Goal: Contribute content: Add original content to the website for others to see

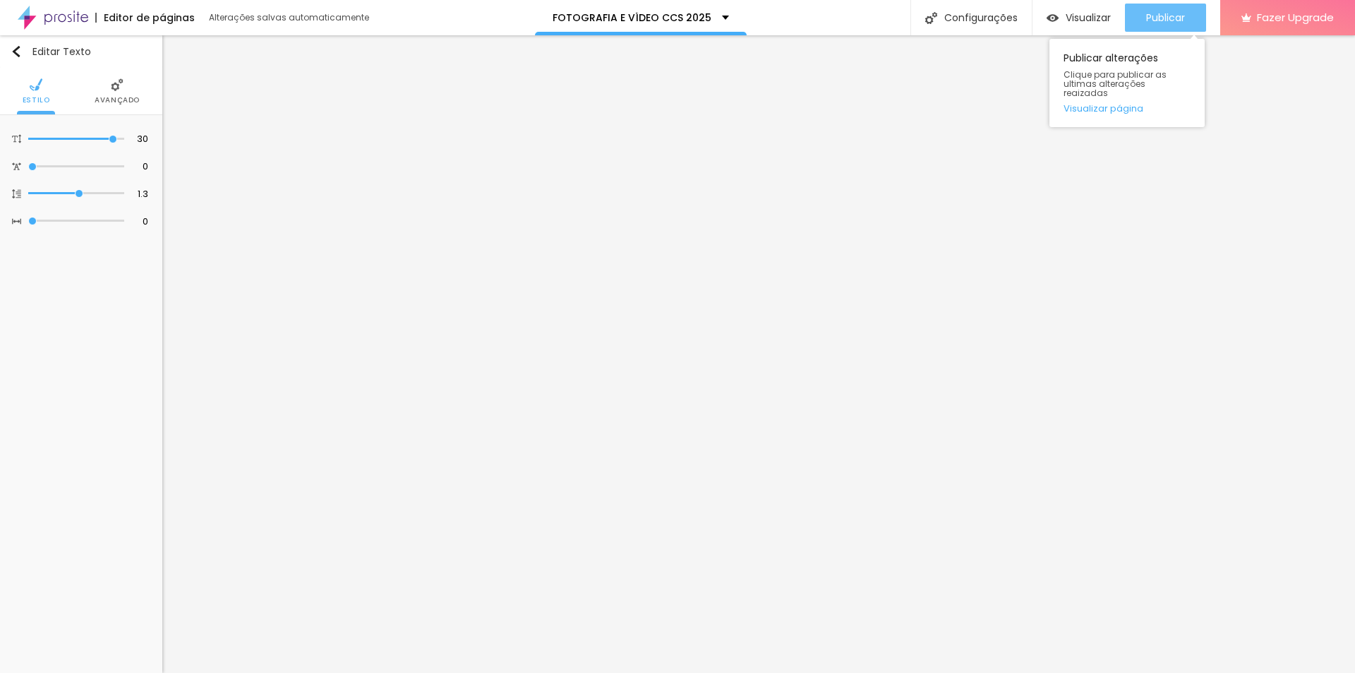
click at [1177, 21] on span "Publicar" at bounding box center [1165, 17] width 39 height 11
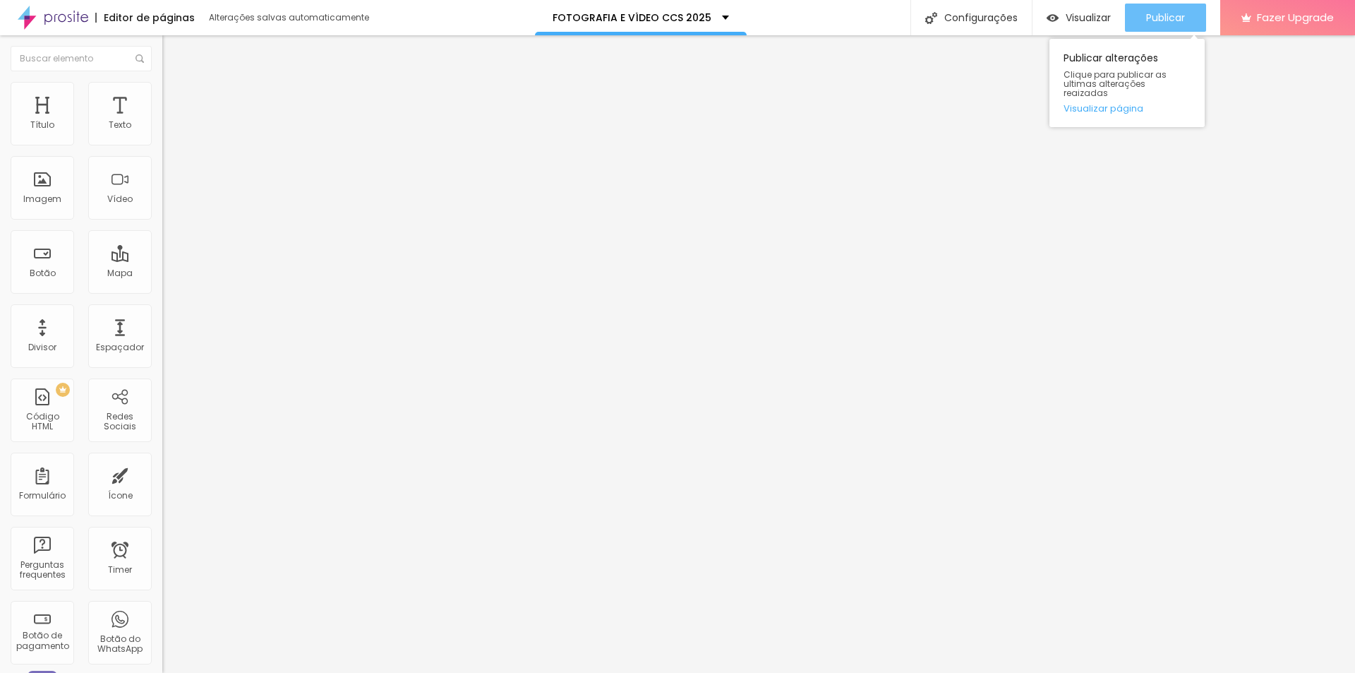
click at [1170, 13] on span "Publicar" at bounding box center [1165, 17] width 39 height 11
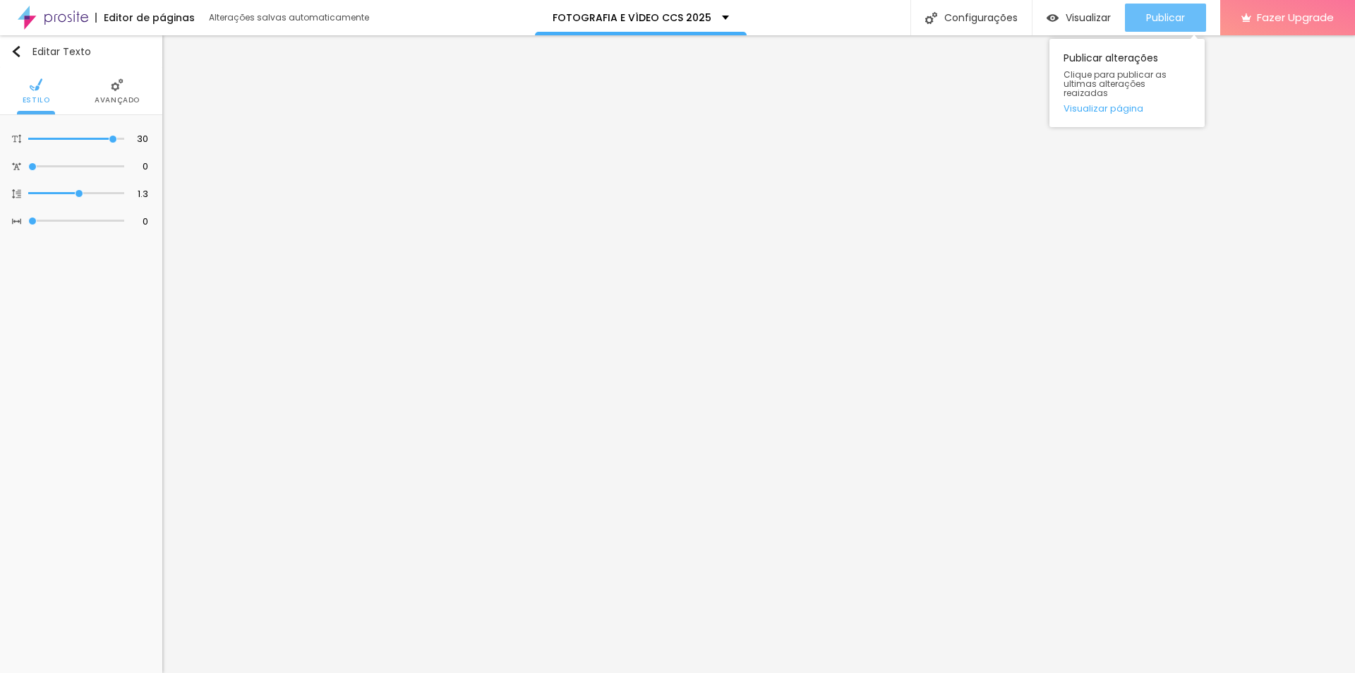
click at [1165, 23] on span "Publicar" at bounding box center [1165, 17] width 39 height 11
click at [1168, 25] on div "Publicar" at bounding box center [1165, 18] width 39 height 28
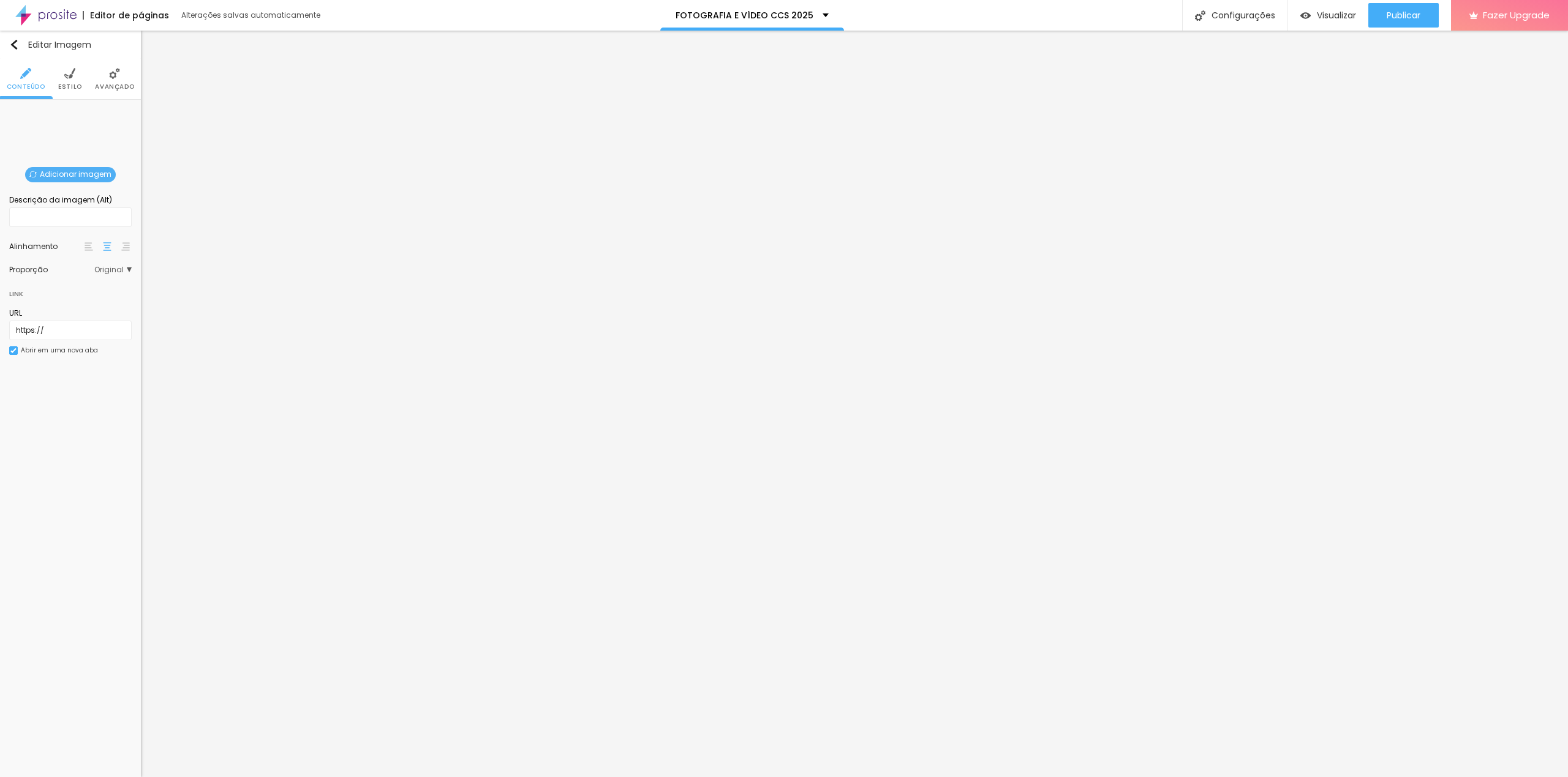
click at [69, 179] on span "Adicionar imagem" at bounding box center [70, 175] width 90 height 16
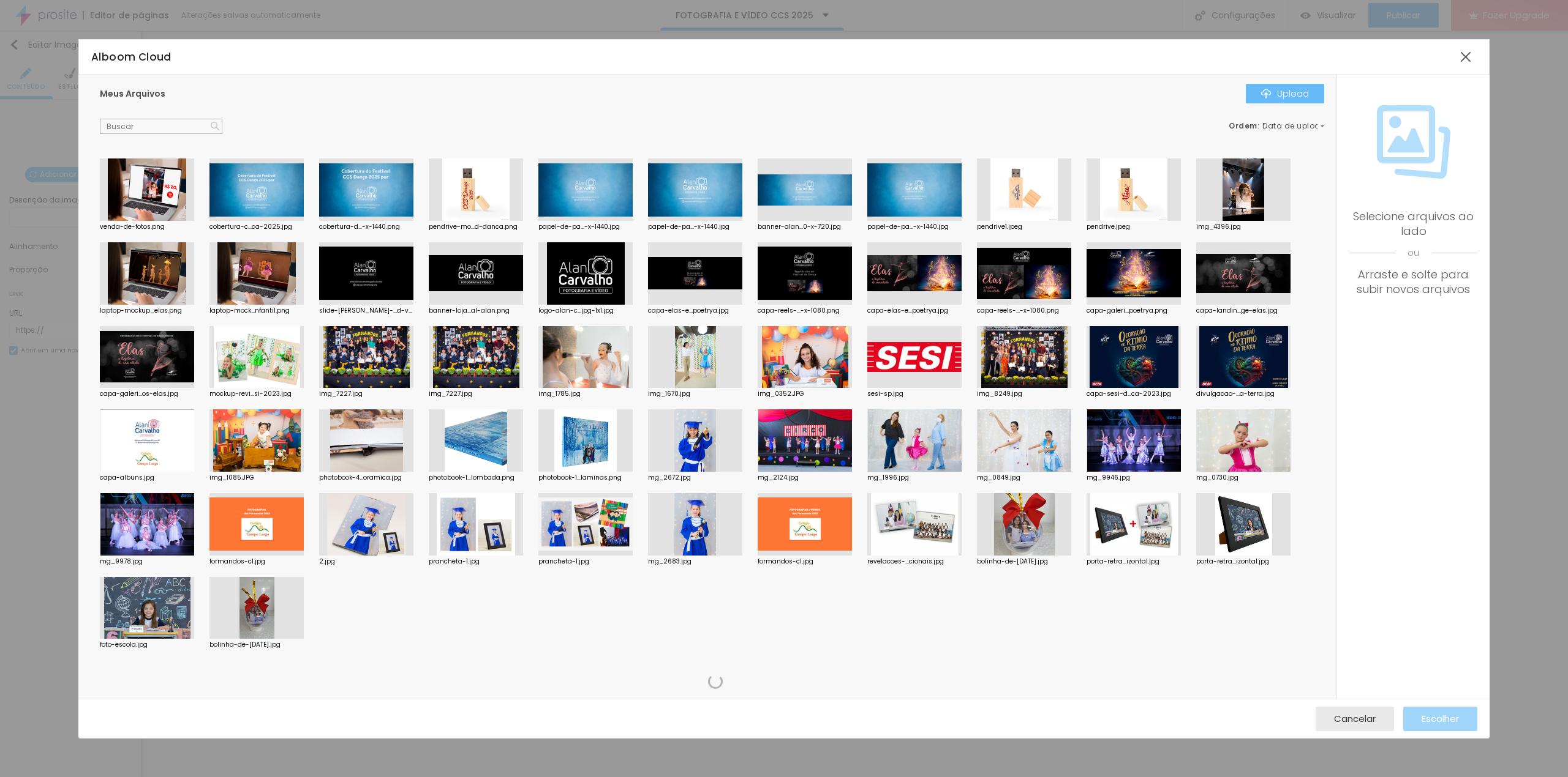
click at [1176, 99] on div "Upload" at bounding box center [1284, 93] width 48 height 10
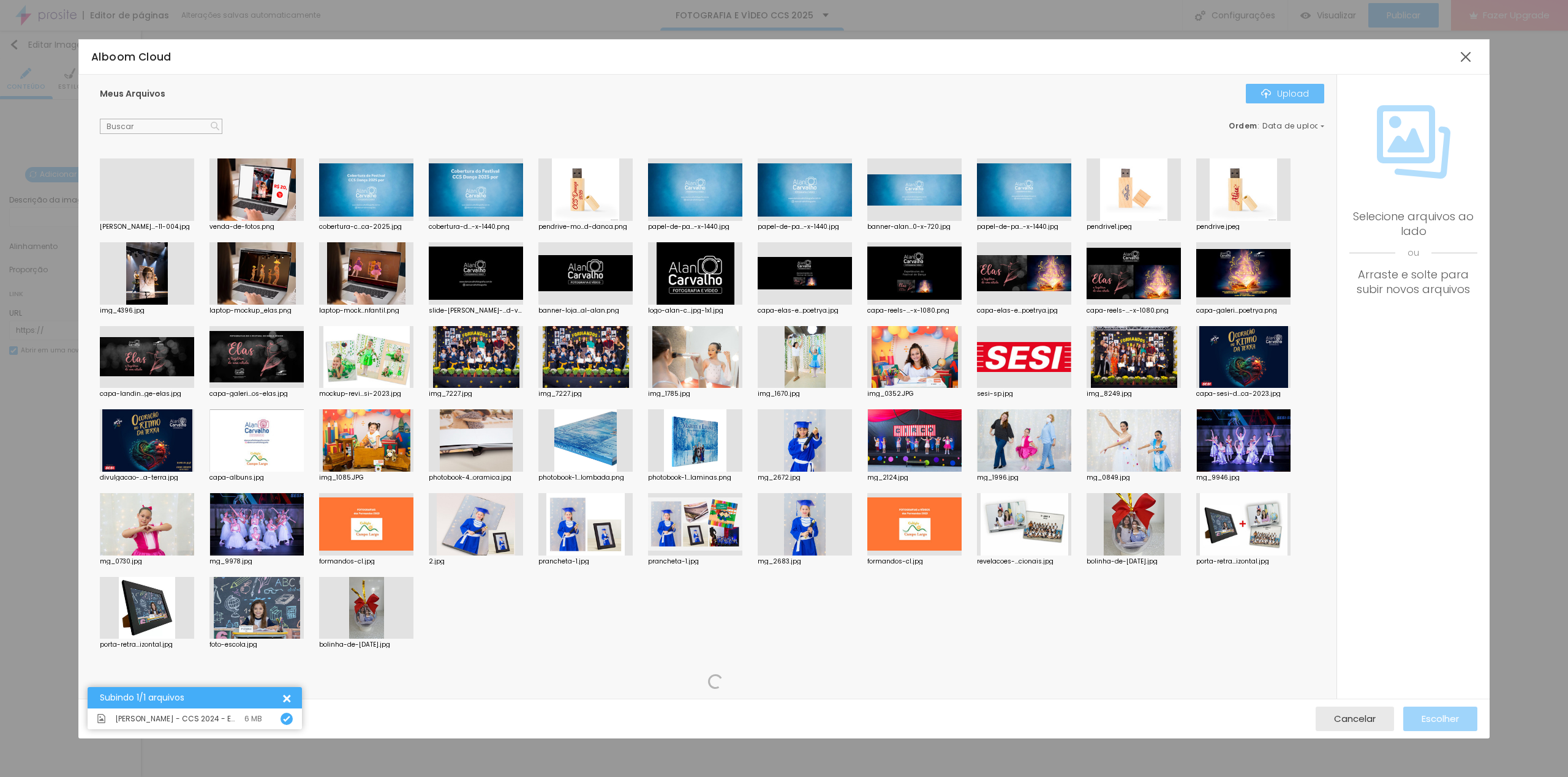
click at [1176, 84] on button "Upload" at bounding box center [1285, 94] width 78 height 20
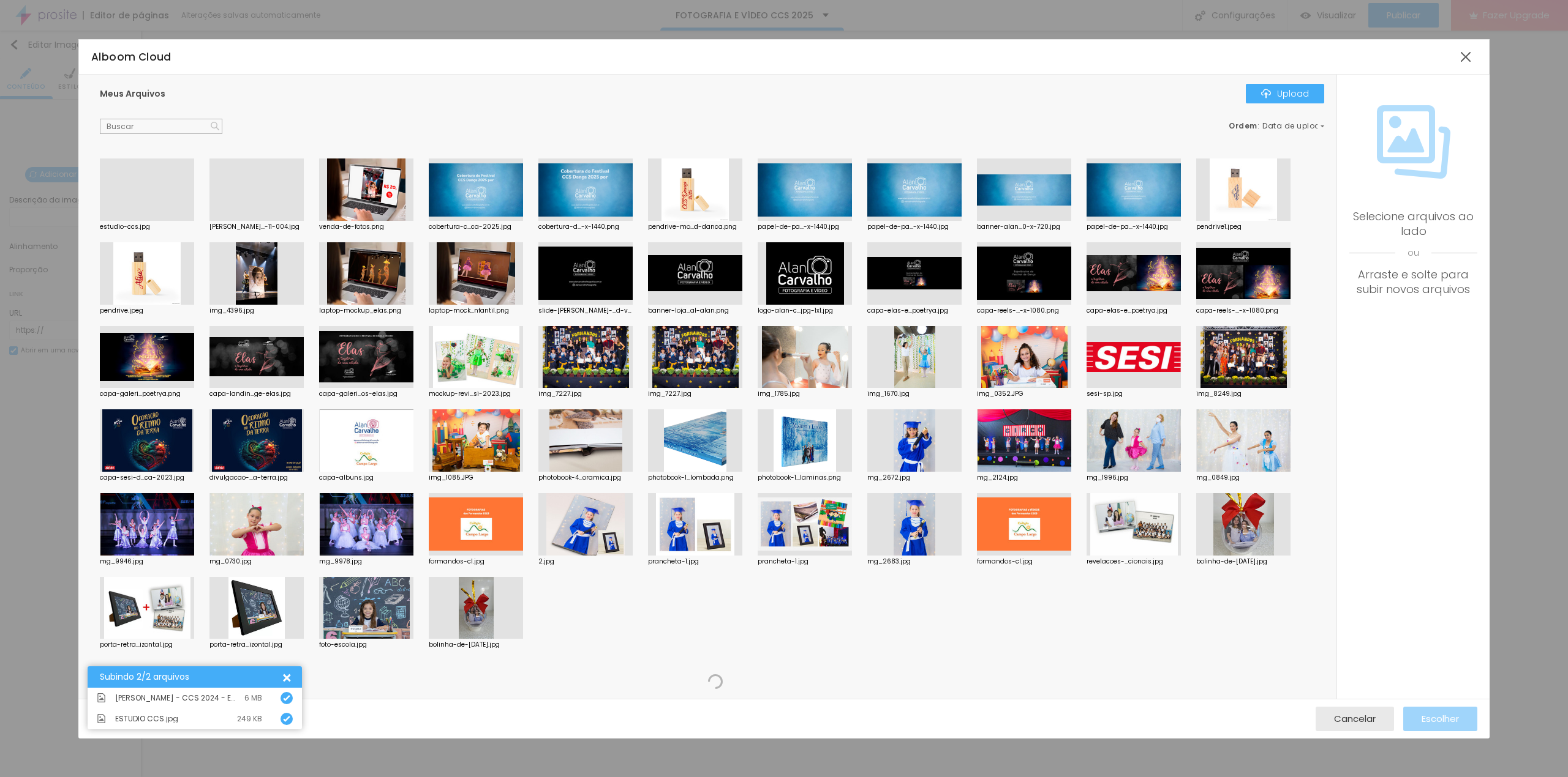
click at [142, 221] on div at bounding box center [147, 221] width 95 height 0
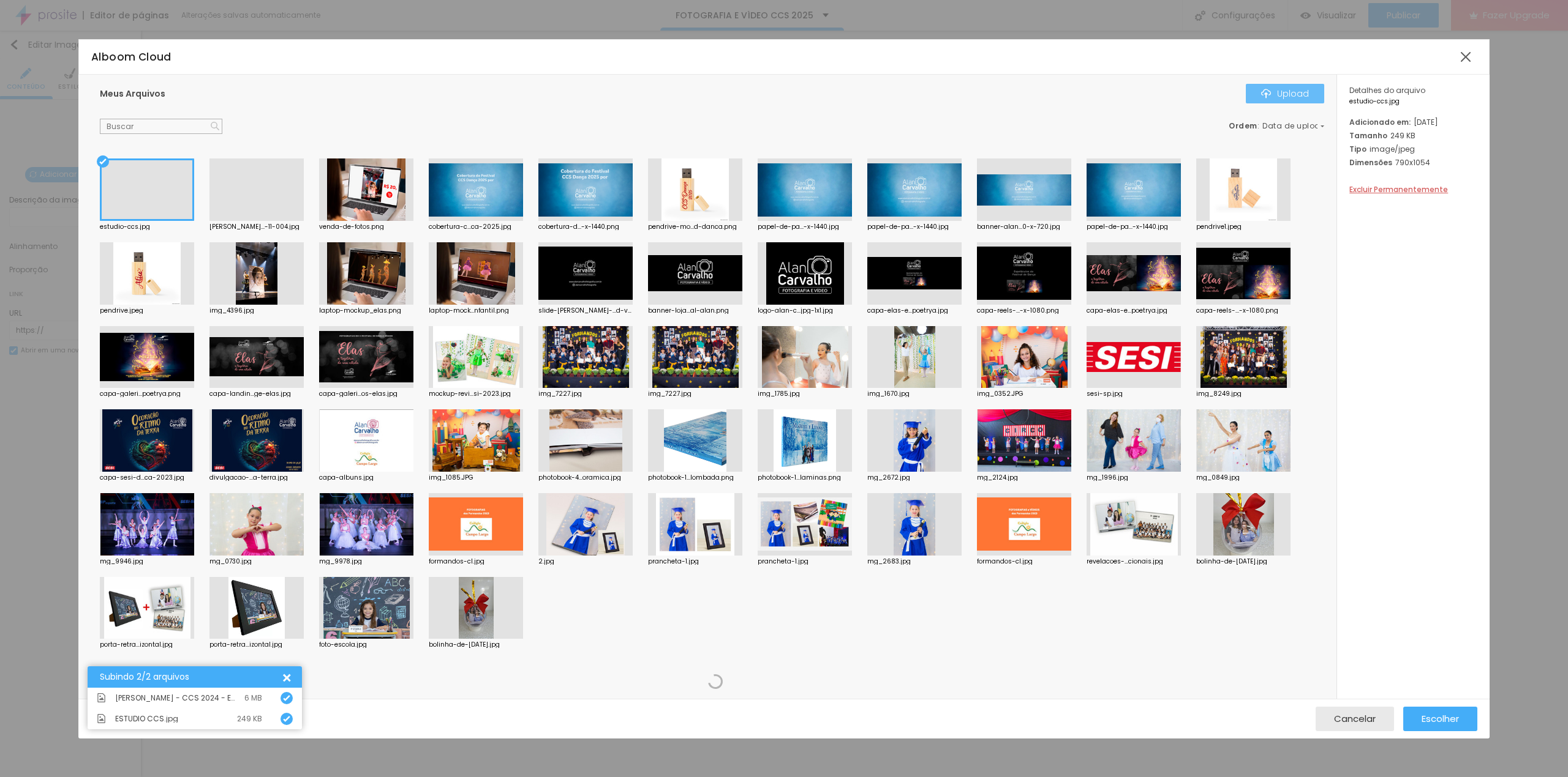
click at [1176, 91] on div "Upload" at bounding box center [1284, 93] width 48 height 10
click at [1176, 583] on span "Escolher" at bounding box center [1440, 719] width 37 height 10
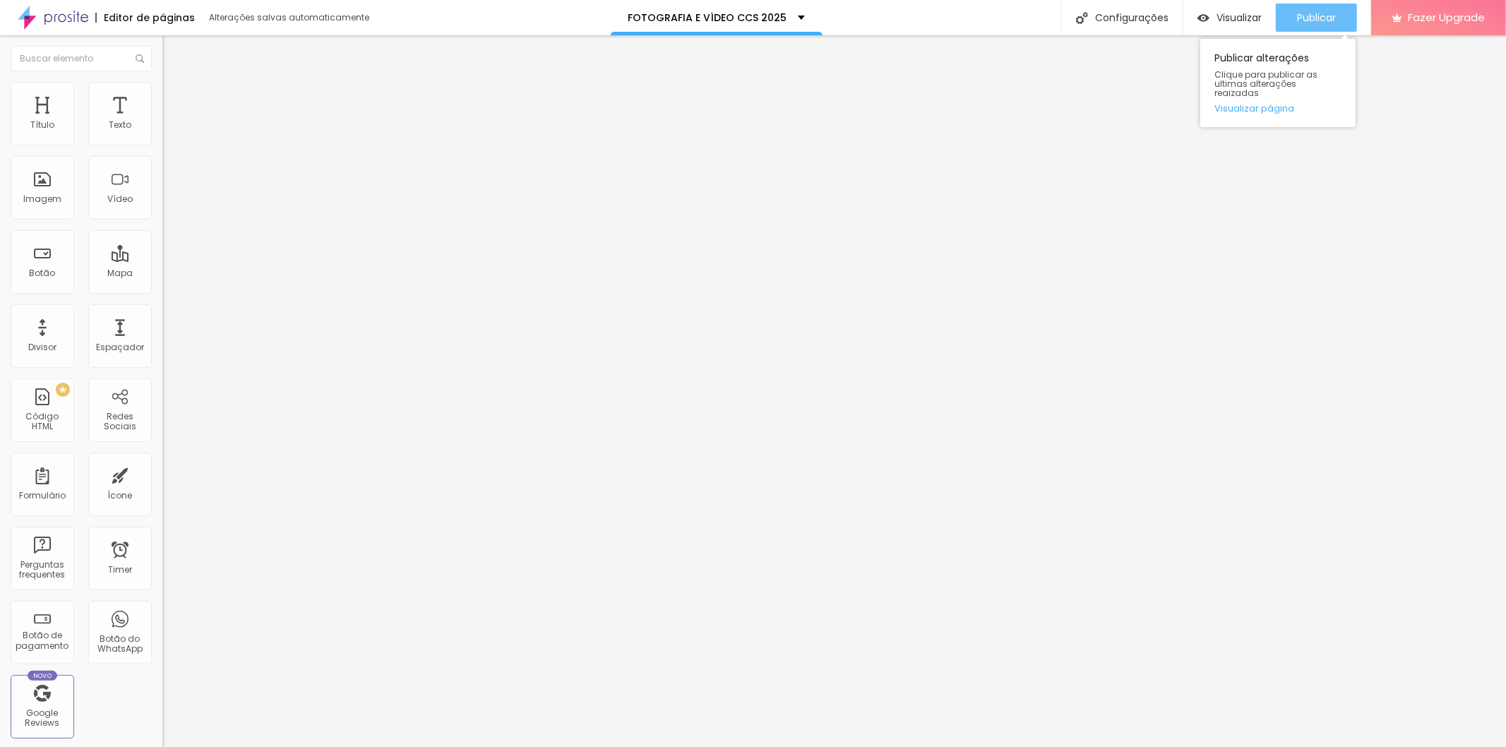
click at [1310, 17] on span "Publicar" at bounding box center [1316, 17] width 39 height 11
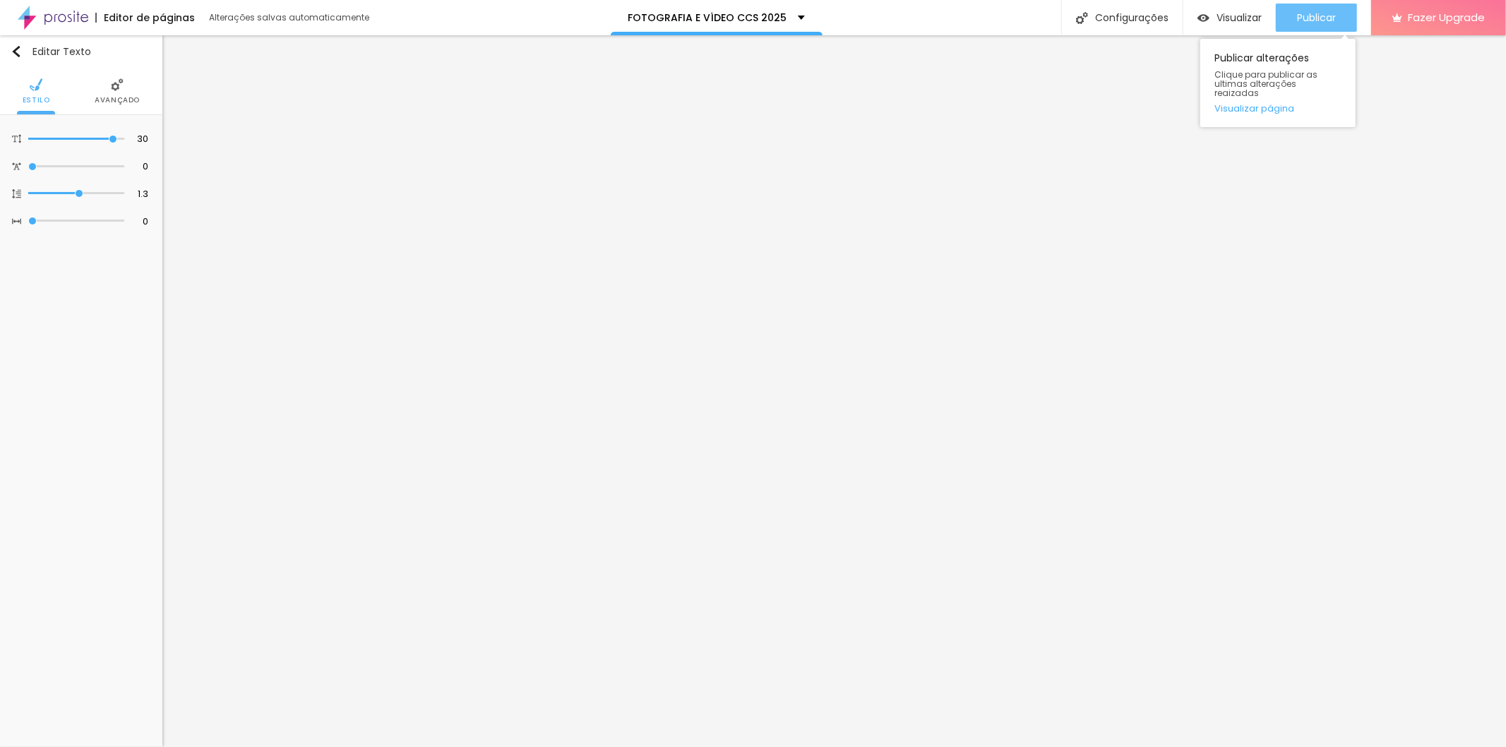
click at [1301, 17] on span "Publicar" at bounding box center [1316, 17] width 39 height 11
click at [1307, 21] on span "Publicar" at bounding box center [1316, 17] width 39 height 11
click at [1299, 15] on span "Publicar" at bounding box center [1316, 17] width 39 height 11
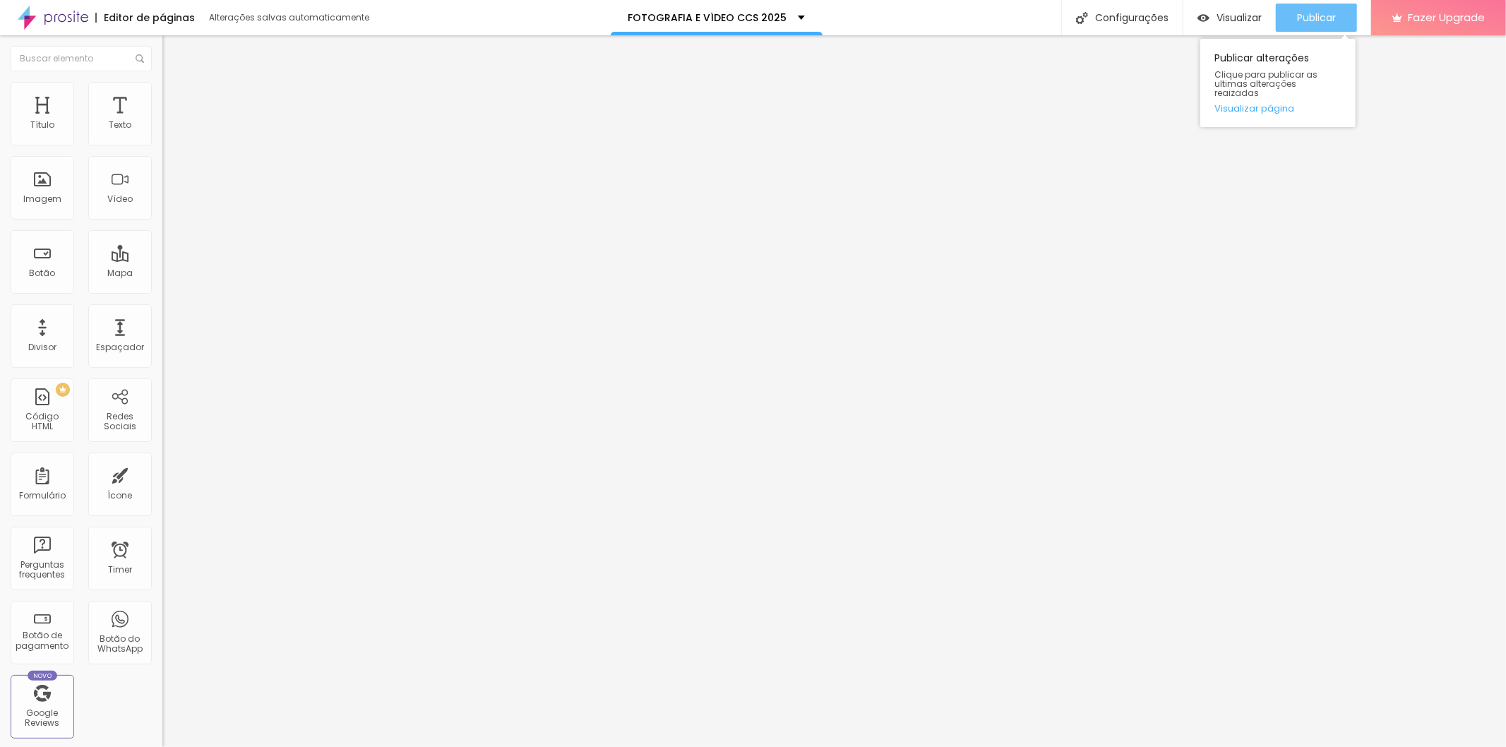
click at [1331, 12] on span "Publicar" at bounding box center [1316, 17] width 39 height 11
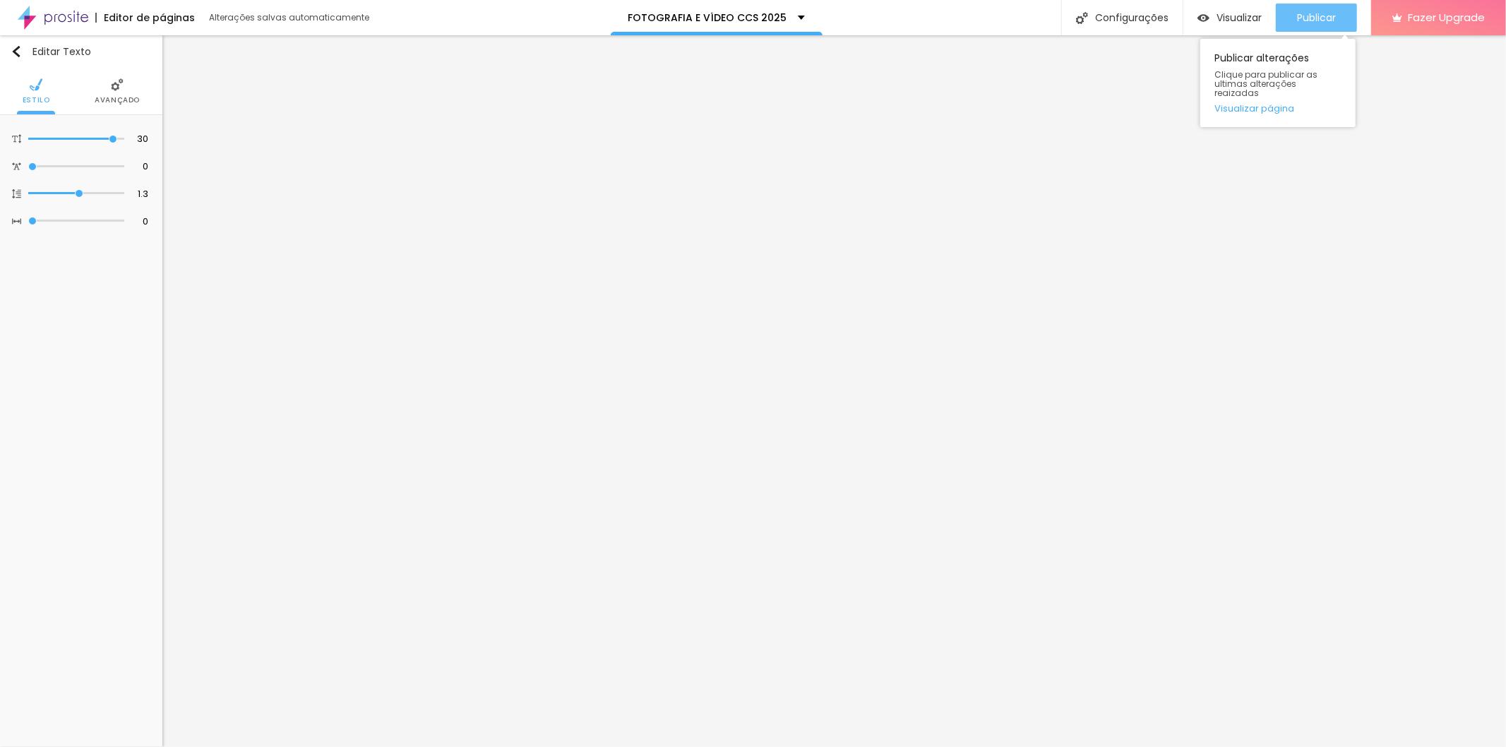
click at [1307, 23] on div "Publicar" at bounding box center [1316, 18] width 39 height 28
click at [1331, 12] on span "Publicar" at bounding box center [1316, 17] width 39 height 11
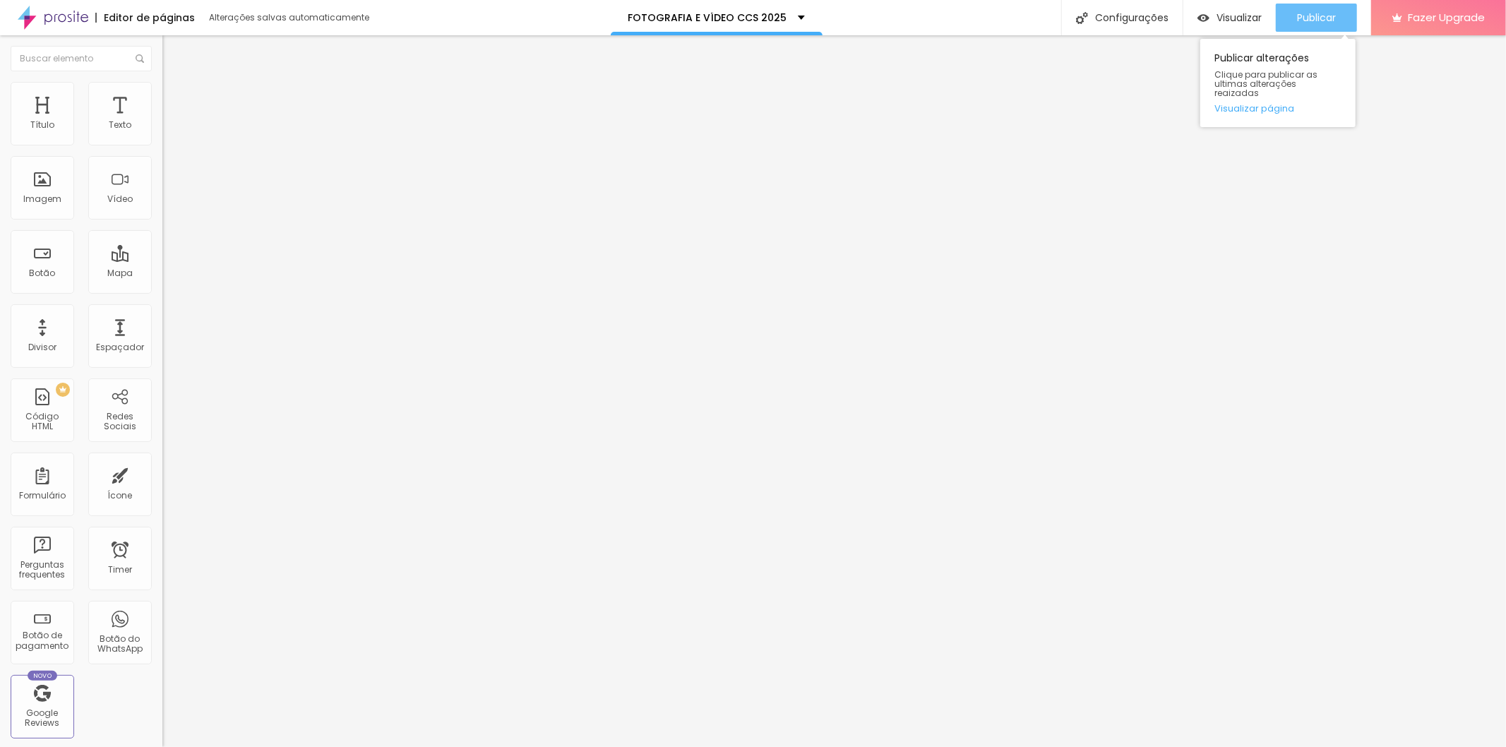
click at [1319, 20] on span "Publicar" at bounding box center [1316, 17] width 39 height 11
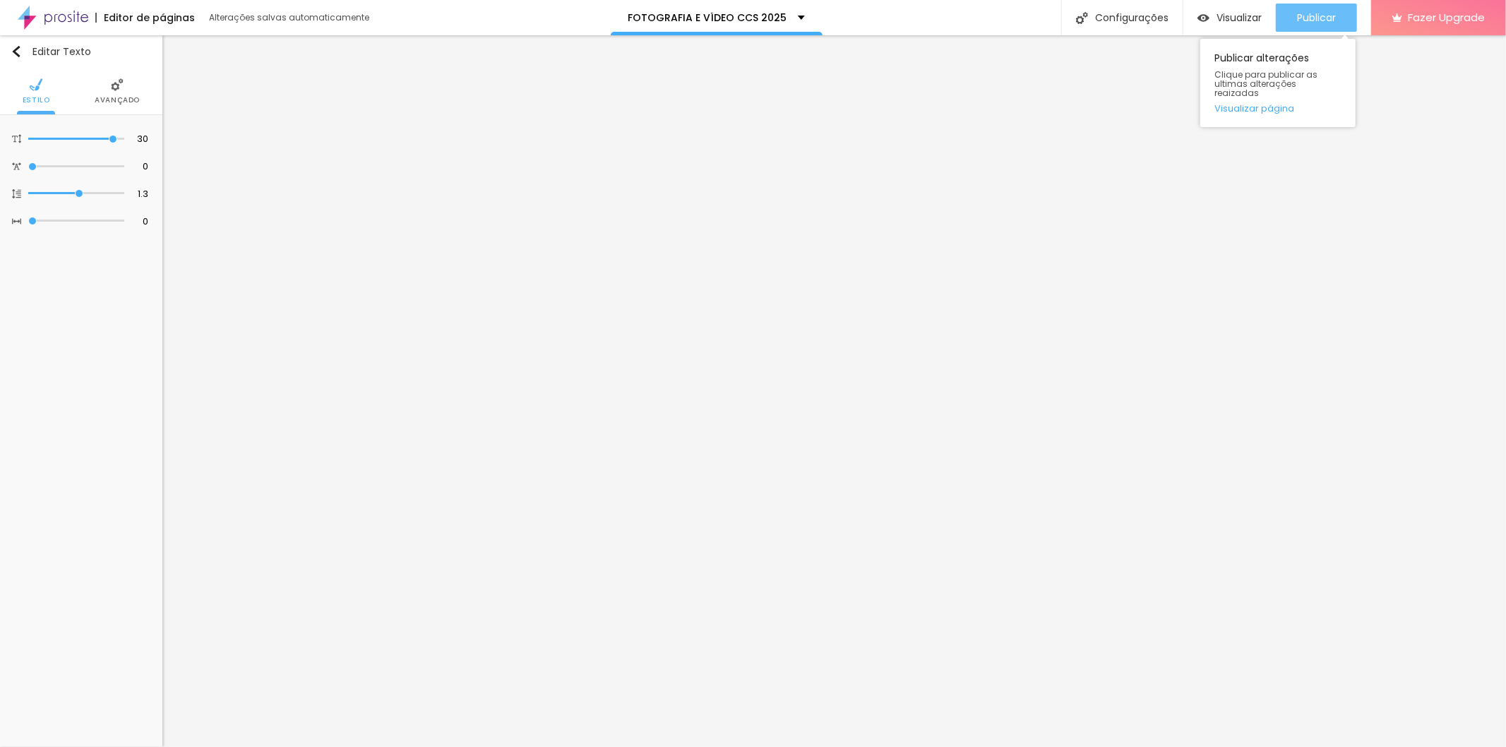
click at [1316, 12] on span "Publicar" at bounding box center [1316, 17] width 39 height 11
click at [1308, 14] on span "Publicar" at bounding box center [1316, 17] width 39 height 11
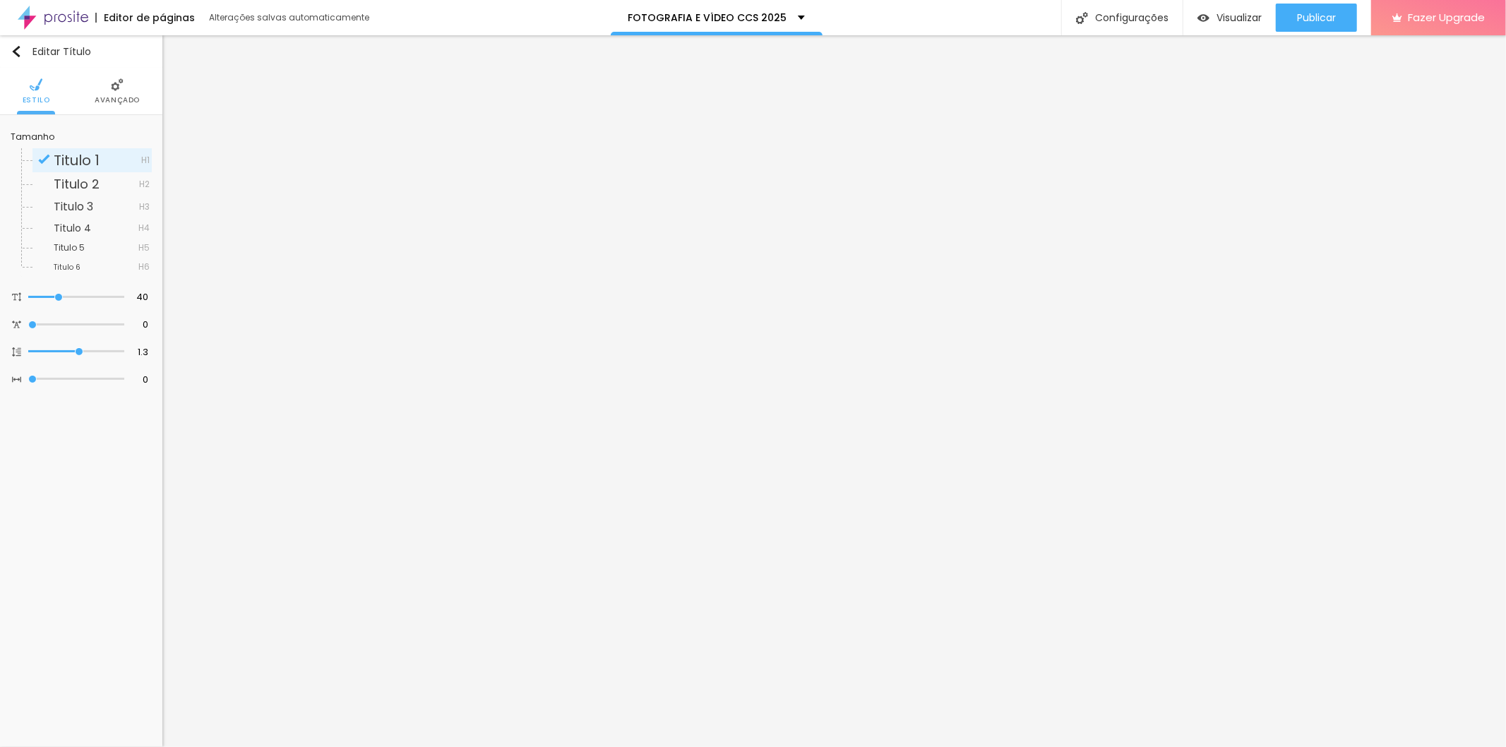
click at [117, 85] on img at bounding box center [117, 84] width 13 height 13
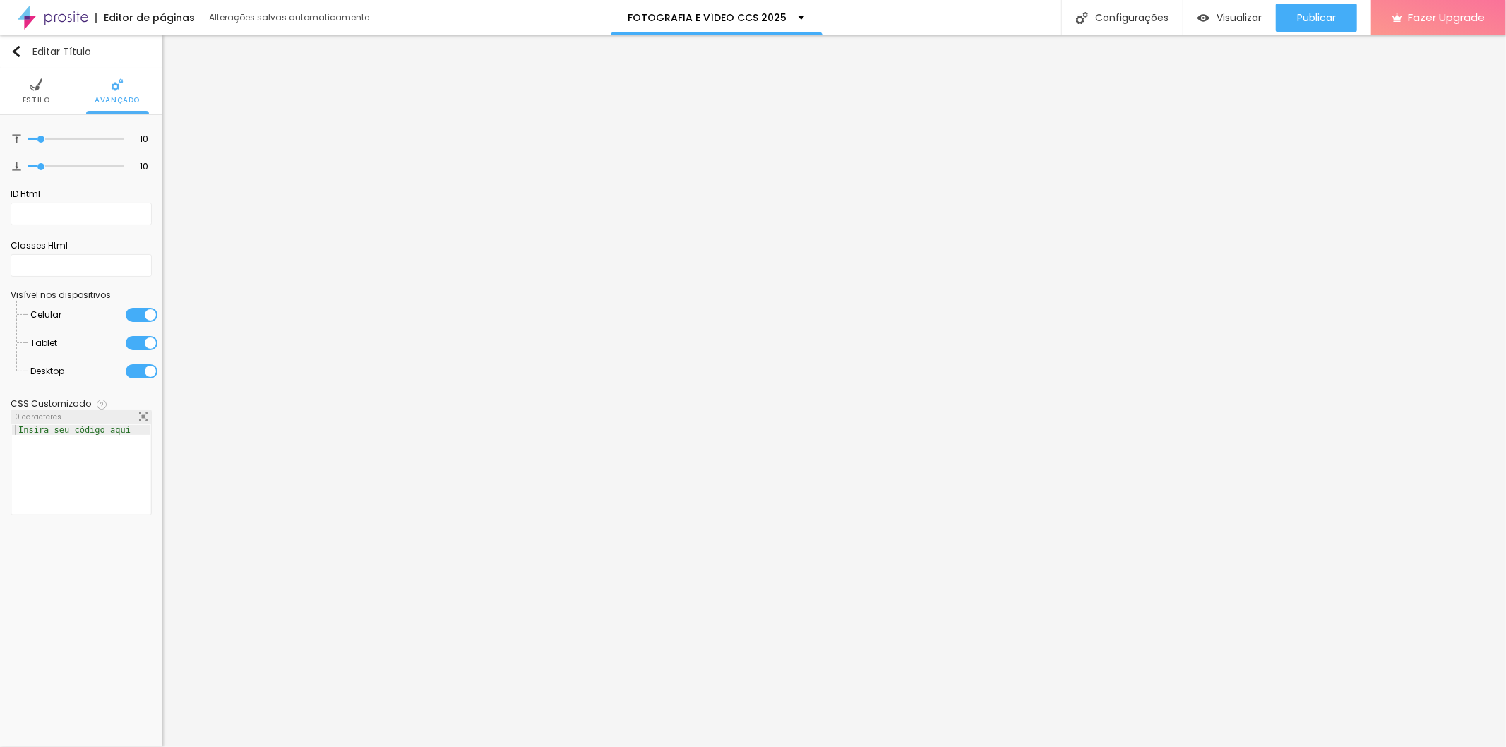
click at [32, 88] on img at bounding box center [36, 84] width 13 height 13
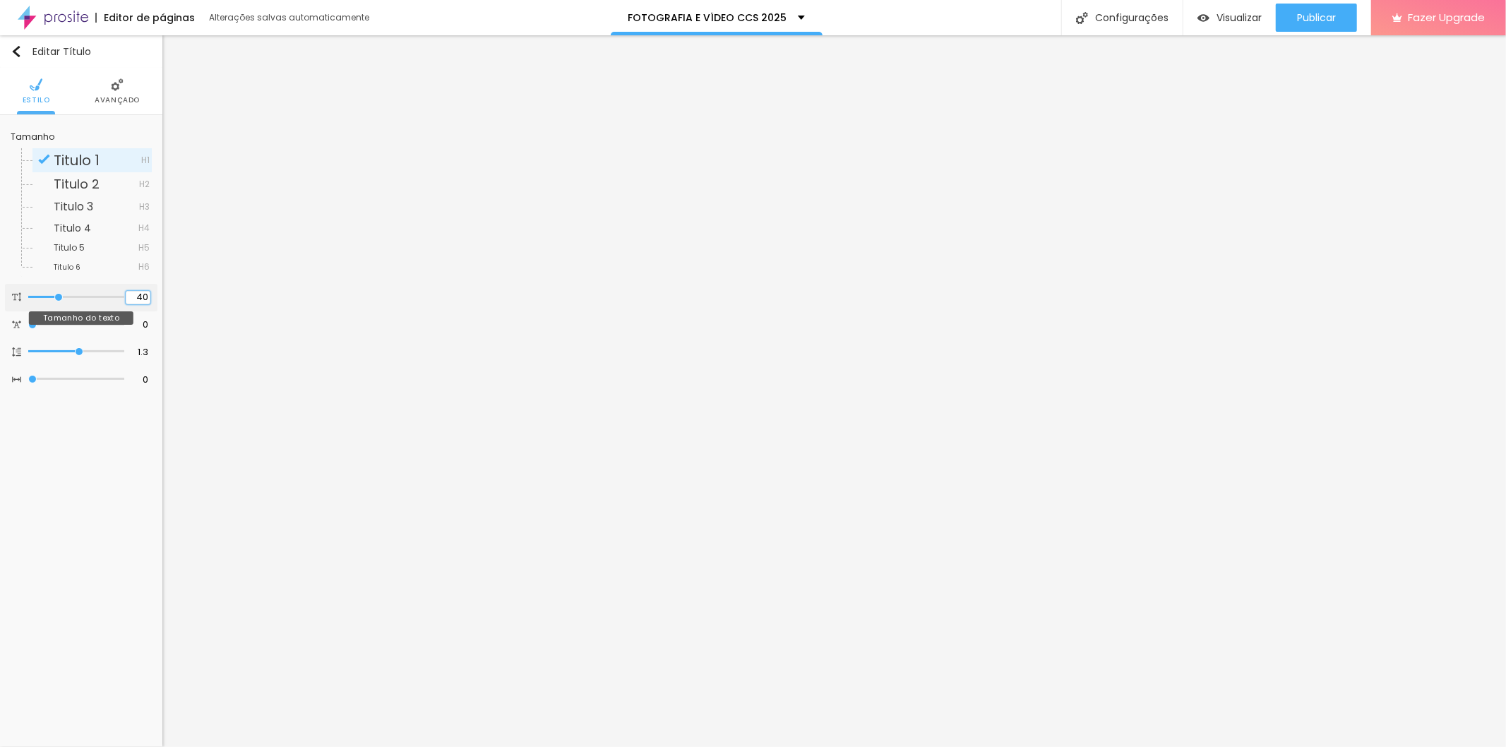
click at [143, 297] on input "40" at bounding box center [138, 297] width 25 height 13
type input "35"
type input "14"
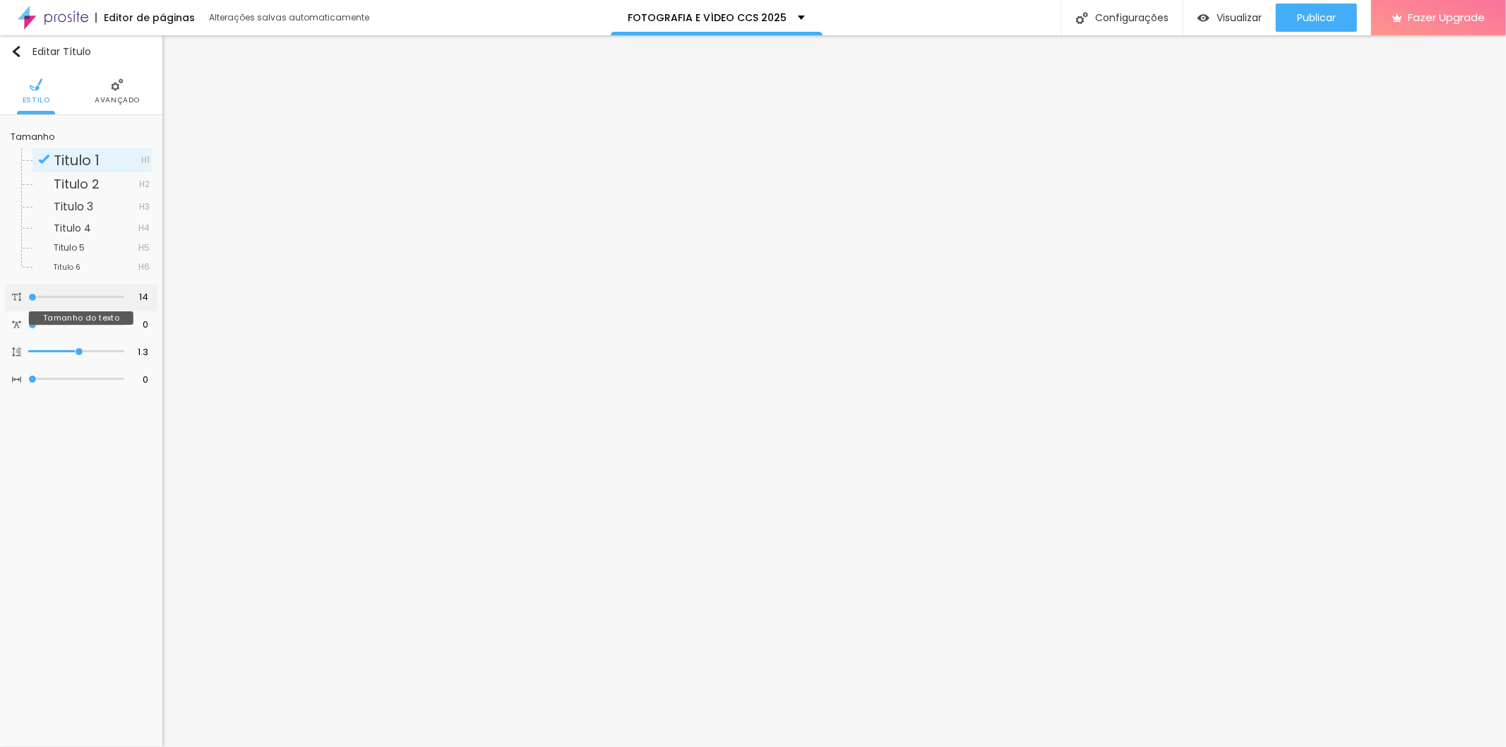
drag, startPoint x: 55, startPoint y: 295, endPoint x: 8, endPoint y: 289, distance: 47.6
click at [28, 294] on input "range" at bounding box center [76, 297] width 96 height 7
click at [145, 296] on input "14" at bounding box center [138, 297] width 25 height 13
drag, startPoint x: 136, startPoint y: 296, endPoint x: 153, endPoint y: 296, distance: 16.9
click at [153, 296] on div "14 Tamanho do texto" at bounding box center [81, 298] width 152 height 28
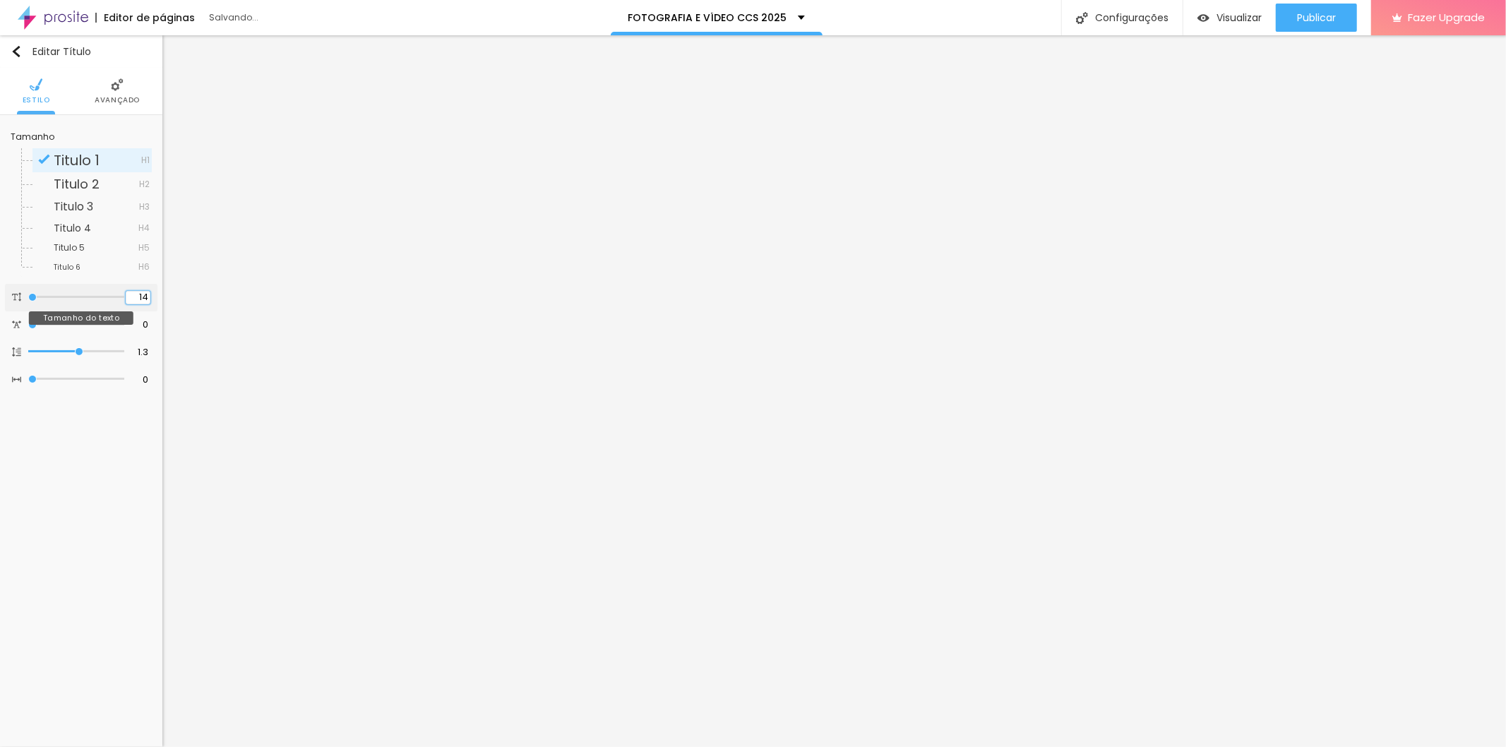
type input "14"
type input "4"
type input "40"
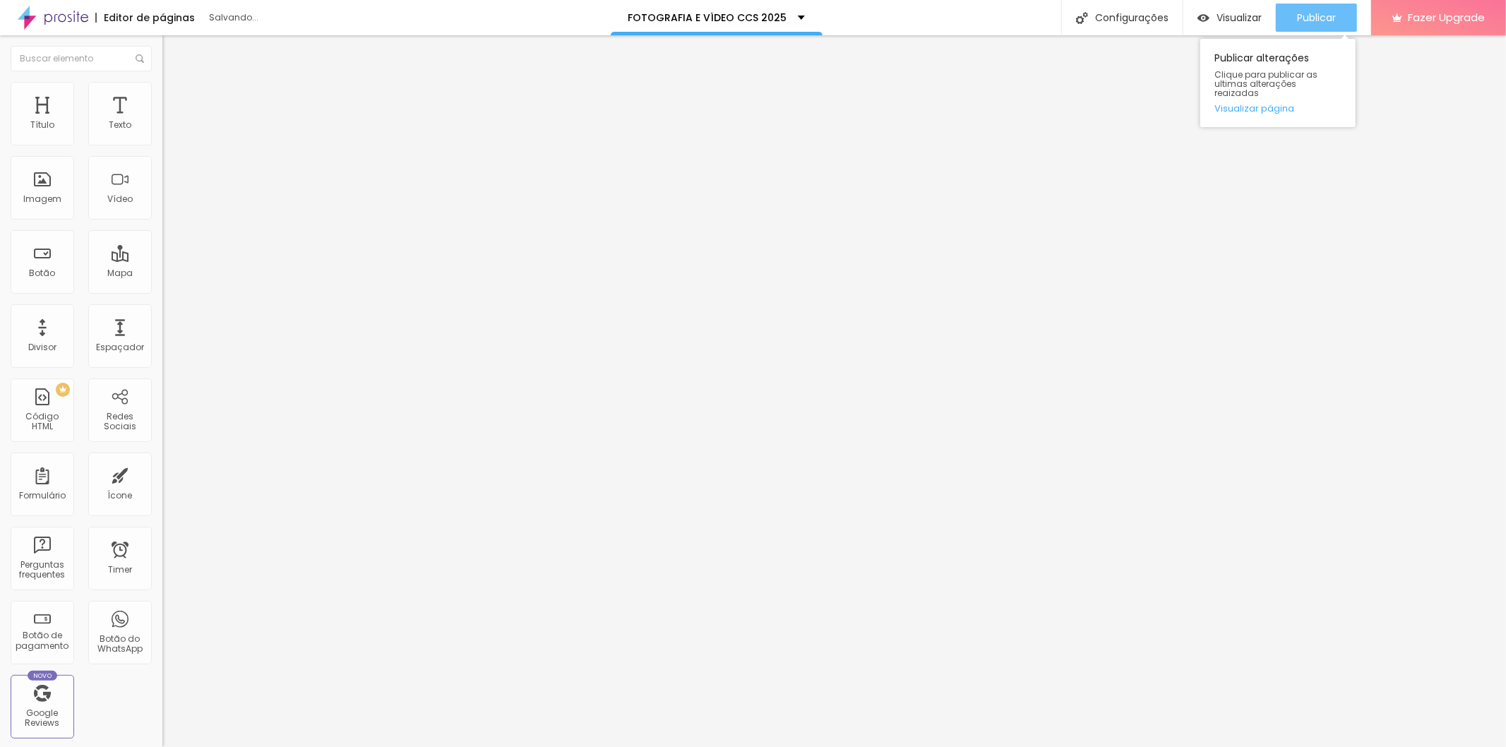
click at [1326, 18] on span "Publicar" at bounding box center [1316, 17] width 39 height 11
click at [92, 634] on div "Botão do WhatsApp" at bounding box center [120, 644] width 56 height 20
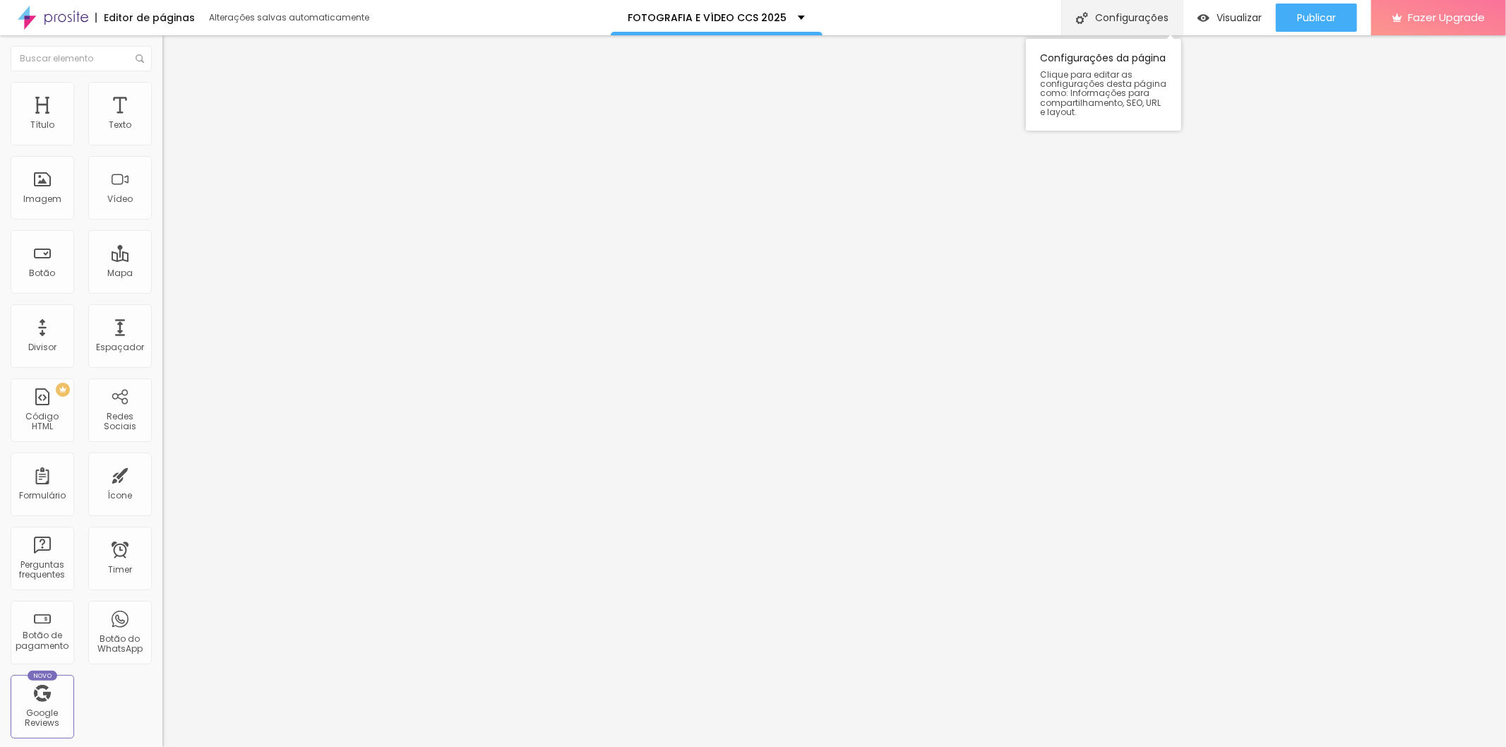
click at [1118, 11] on div "Configurações" at bounding box center [1121, 17] width 121 height 35
type textarea "Cobertura Audiovisual completa, com vídeos na íntegra e fotografias incluindo m…"
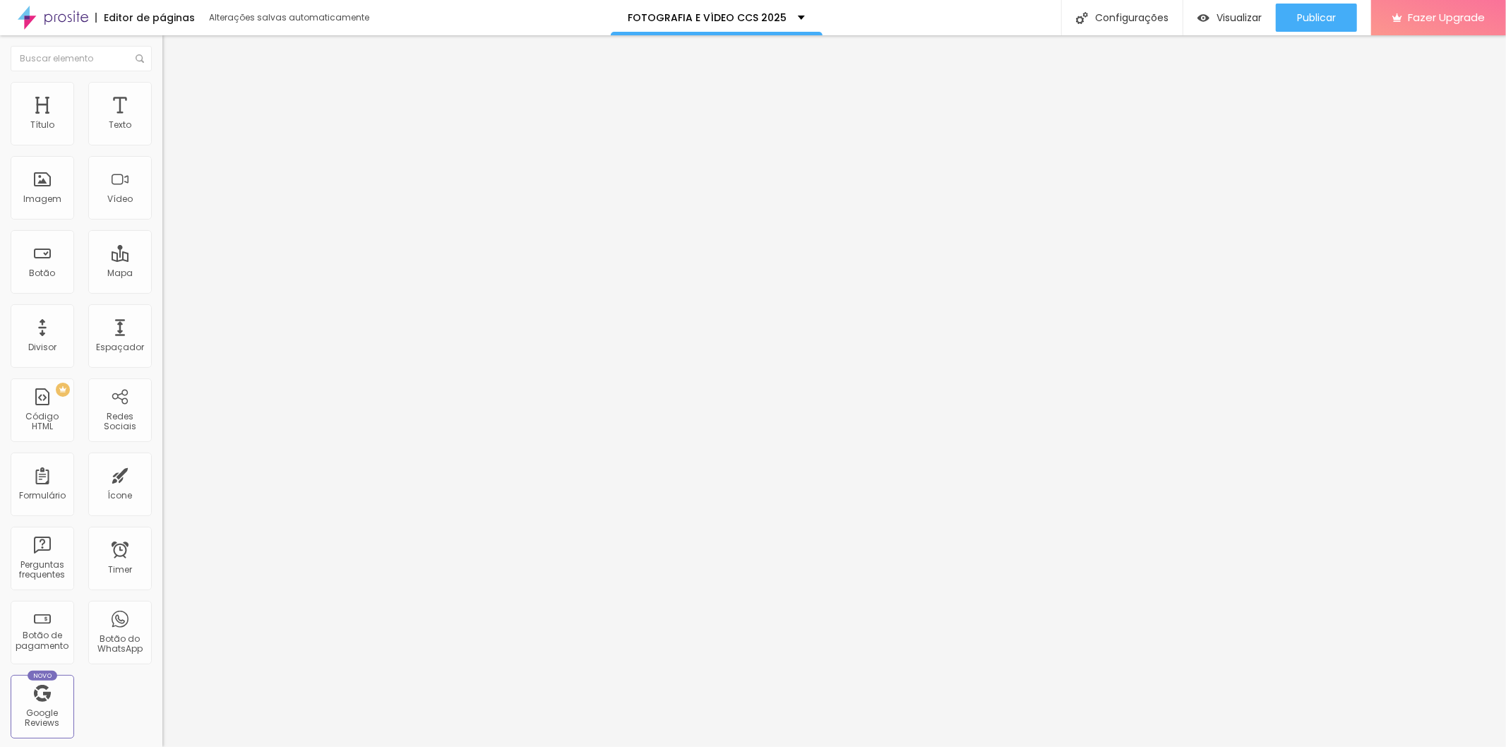
click at [1323, 15] on span "Publicar" at bounding box center [1316, 17] width 39 height 11
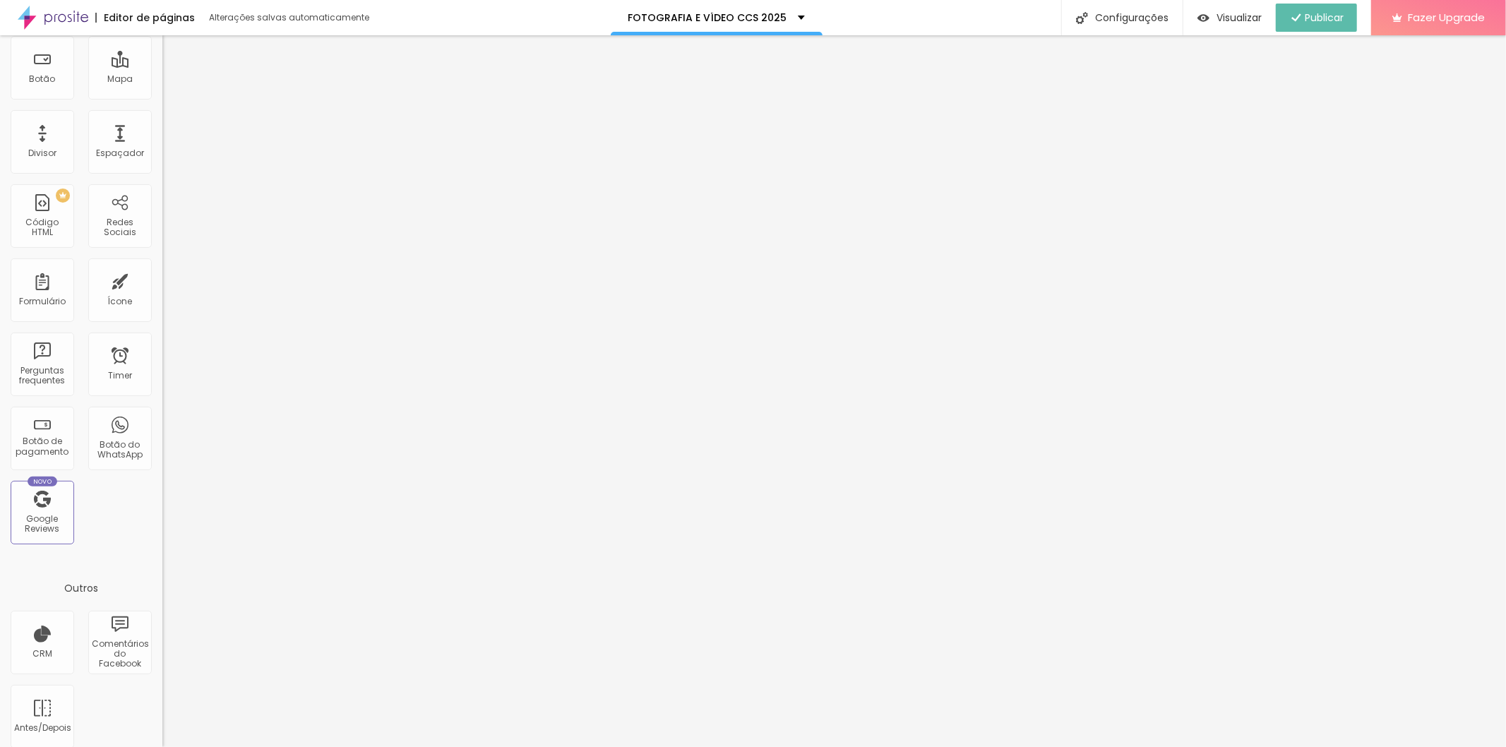
scroll to position [205, 0]
click at [115, 420] on div "Botão do WhatsApp" at bounding box center [120, 427] width 64 height 64
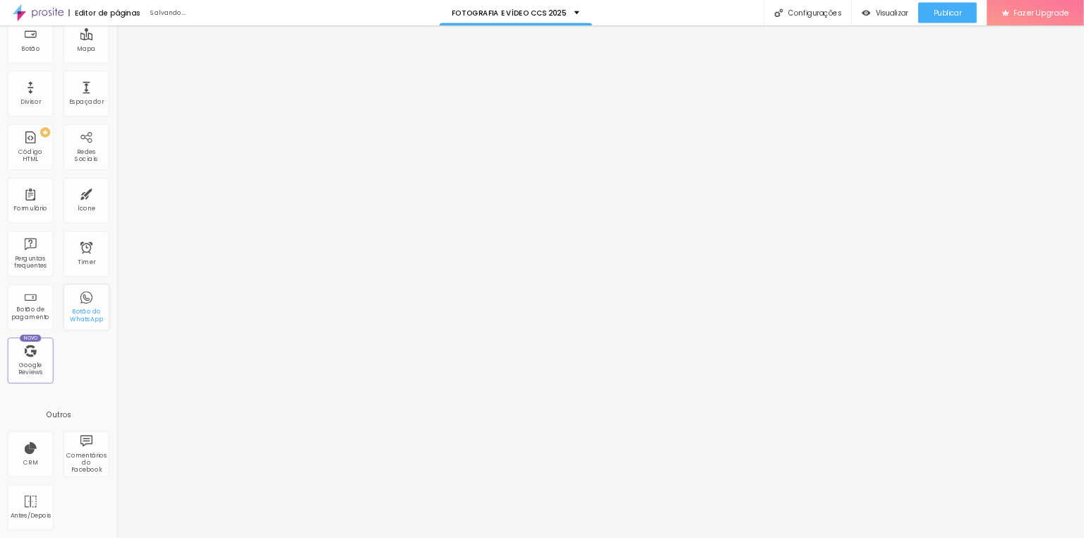
scroll to position [0, 0]
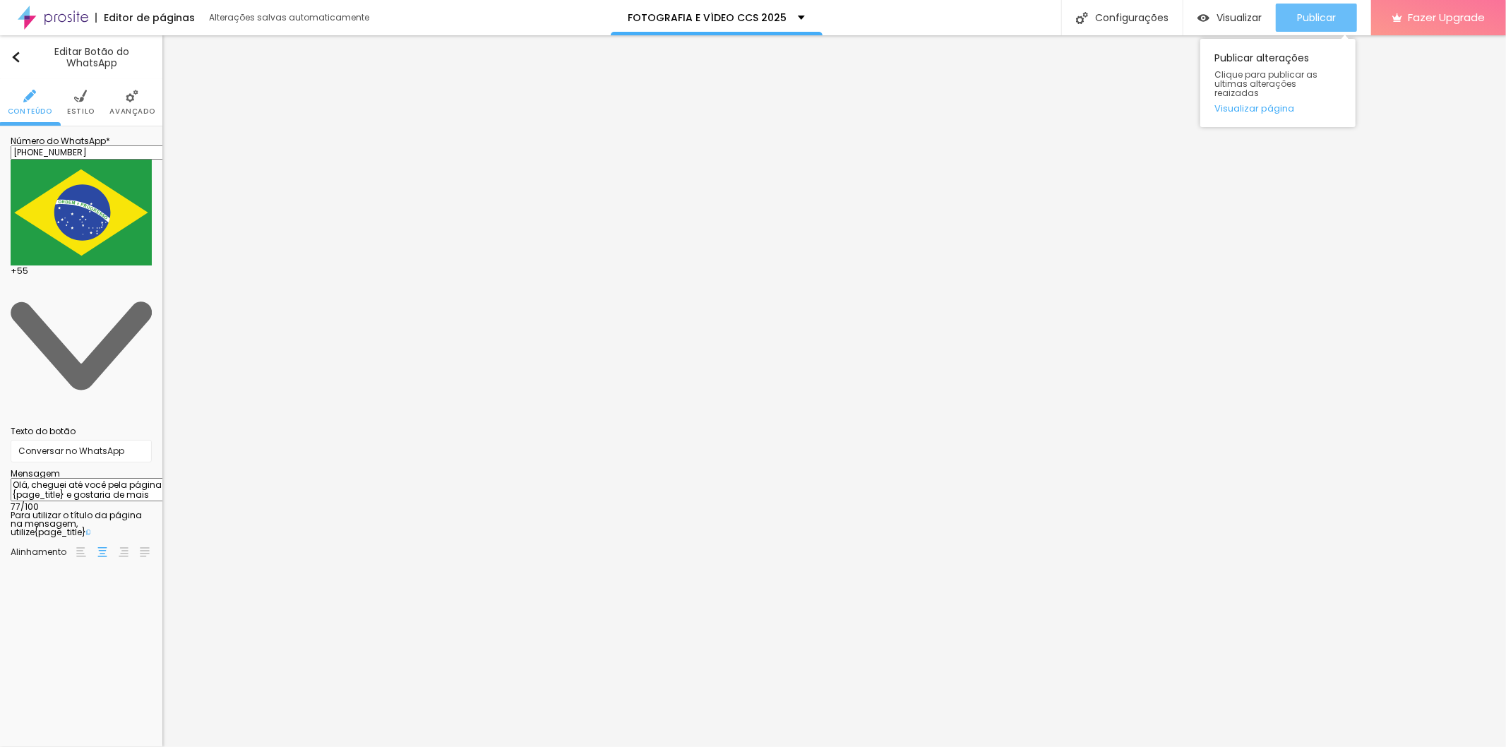
click at [1322, 25] on div "Publicar" at bounding box center [1316, 18] width 39 height 28
drag, startPoint x: 37, startPoint y: 244, endPoint x: 122, endPoint y: 258, distance: 86.5
click at [122, 478] on textarea "Olá, cheguei até você pela página {page_title} e gostaria de mais informações" at bounding box center [91, 490] width 160 height 24
click at [78, 478] on textarea "Olá,gostaria de mais informações" at bounding box center [91, 490] width 160 height 24
click at [34, 478] on textarea "Olá,gostaria de mais informações sobre a gravação dos vídeos em pendrive person…" at bounding box center [91, 490] width 160 height 24
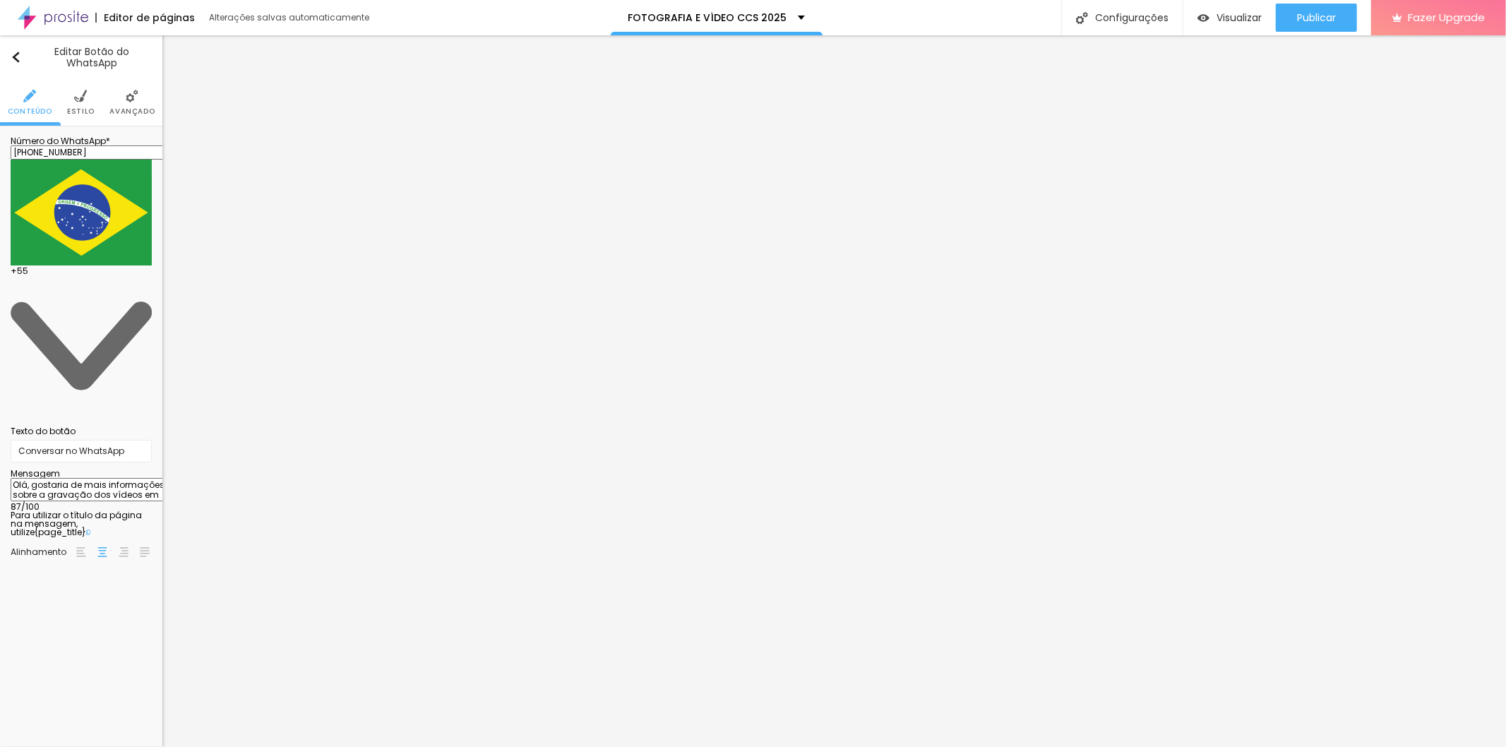
type textarea "Olá, gostaria de mais informações sobre a gravação dos vídeos em pendrive perso…"
click at [76, 108] on span "Estilo" at bounding box center [81, 111] width 28 height 7
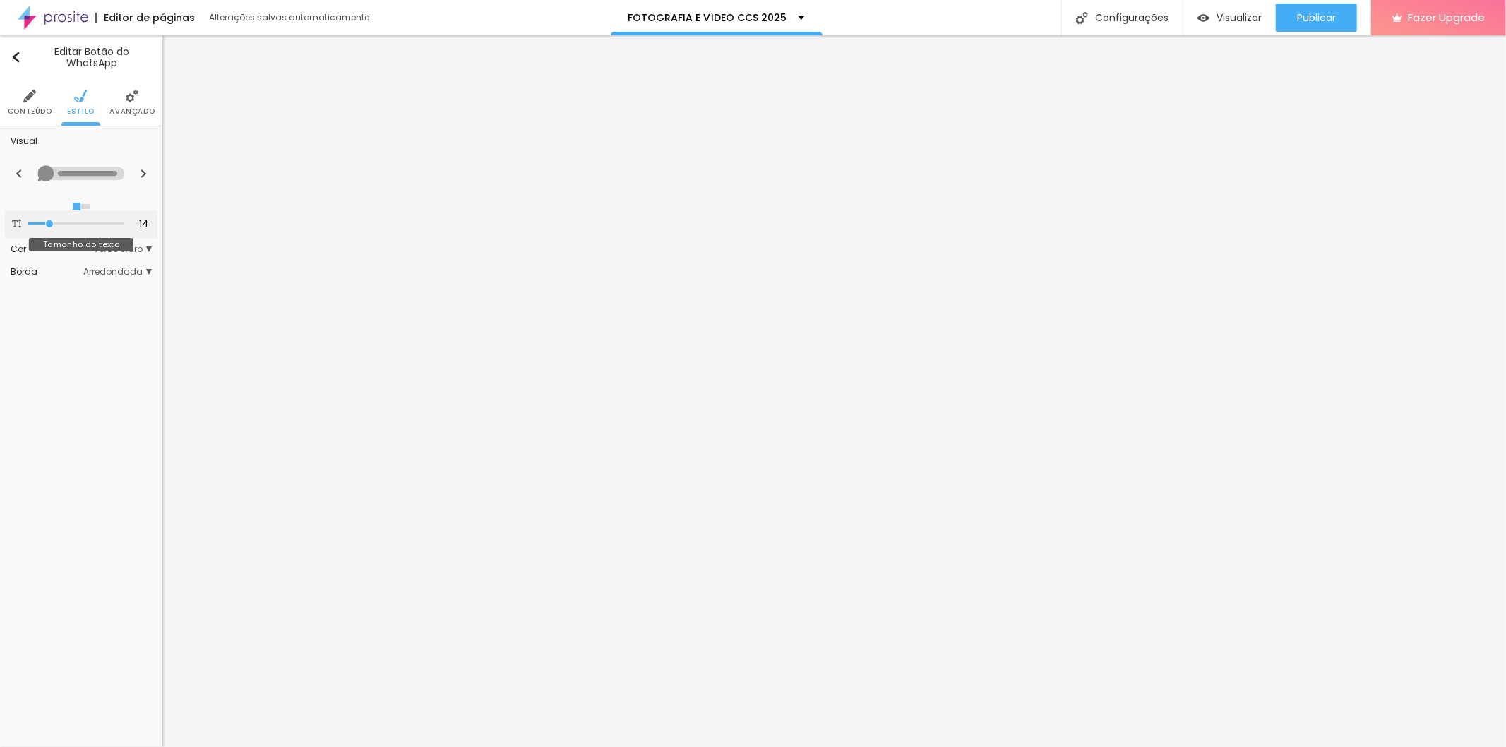
type input "15"
type input "16"
type input "17"
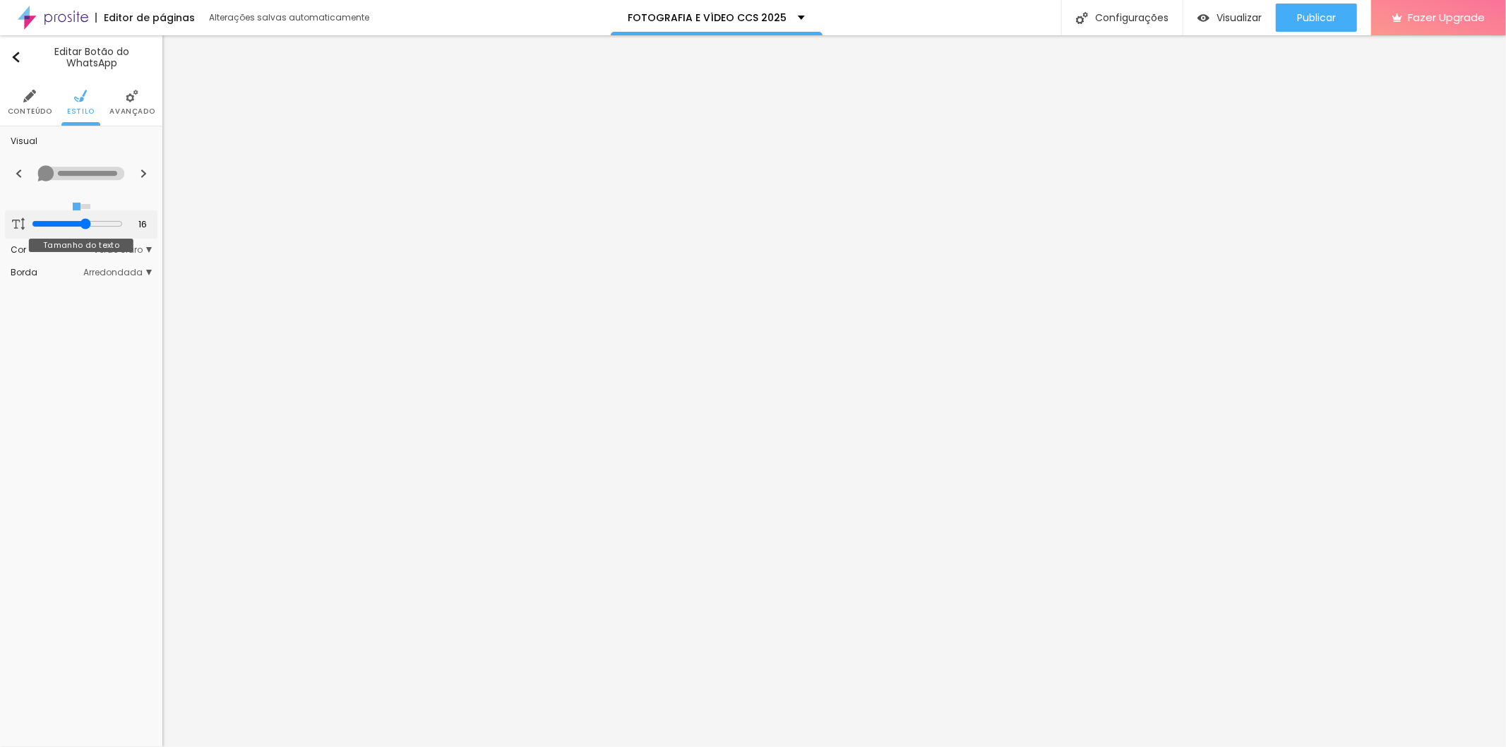
type input "17"
type input "18"
drag, startPoint x: 52, startPoint y: 224, endPoint x: 150, endPoint y: 236, distance: 98.8
type input "18"
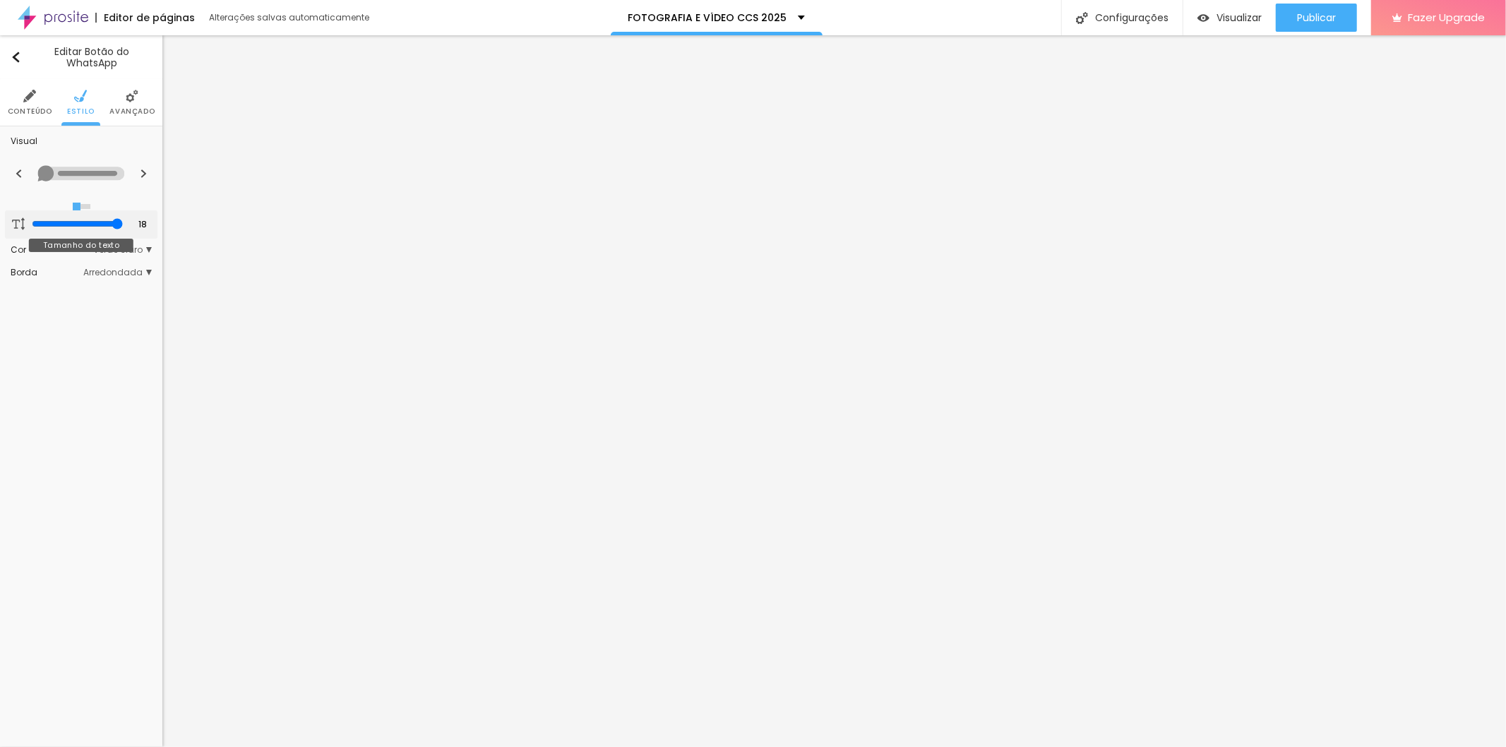
click at [123, 229] on input "range" at bounding box center [77, 223] width 91 height 11
click at [143, 174] on img at bounding box center [144, 173] width 8 height 8
radio input "false"
click at [143, 174] on img at bounding box center [144, 173] width 8 height 8
radio input "false"
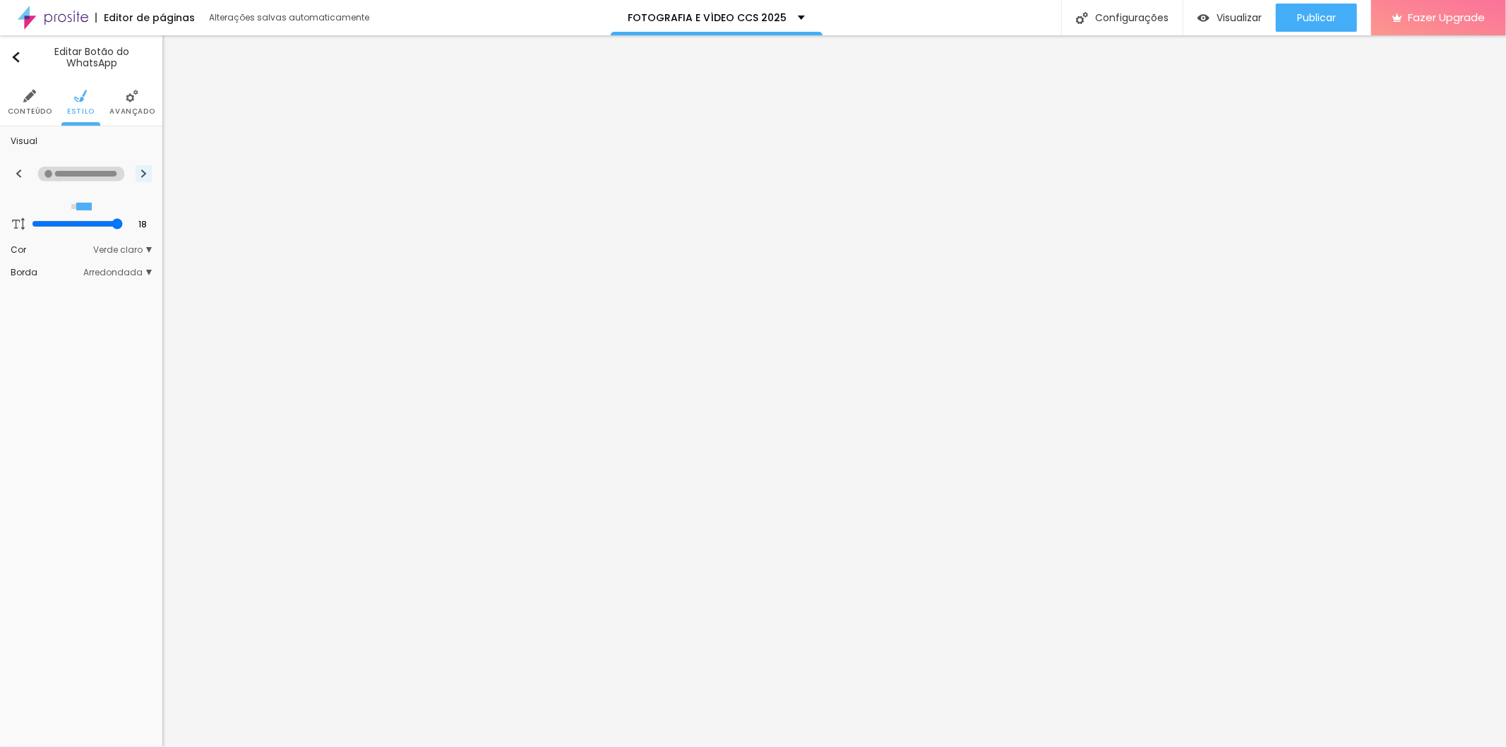
radio input "true"
click at [19, 177] on img at bounding box center [19, 173] width 8 height 8
radio input "true"
radio input "false"
click at [19, 176] on img at bounding box center [19, 173] width 8 height 8
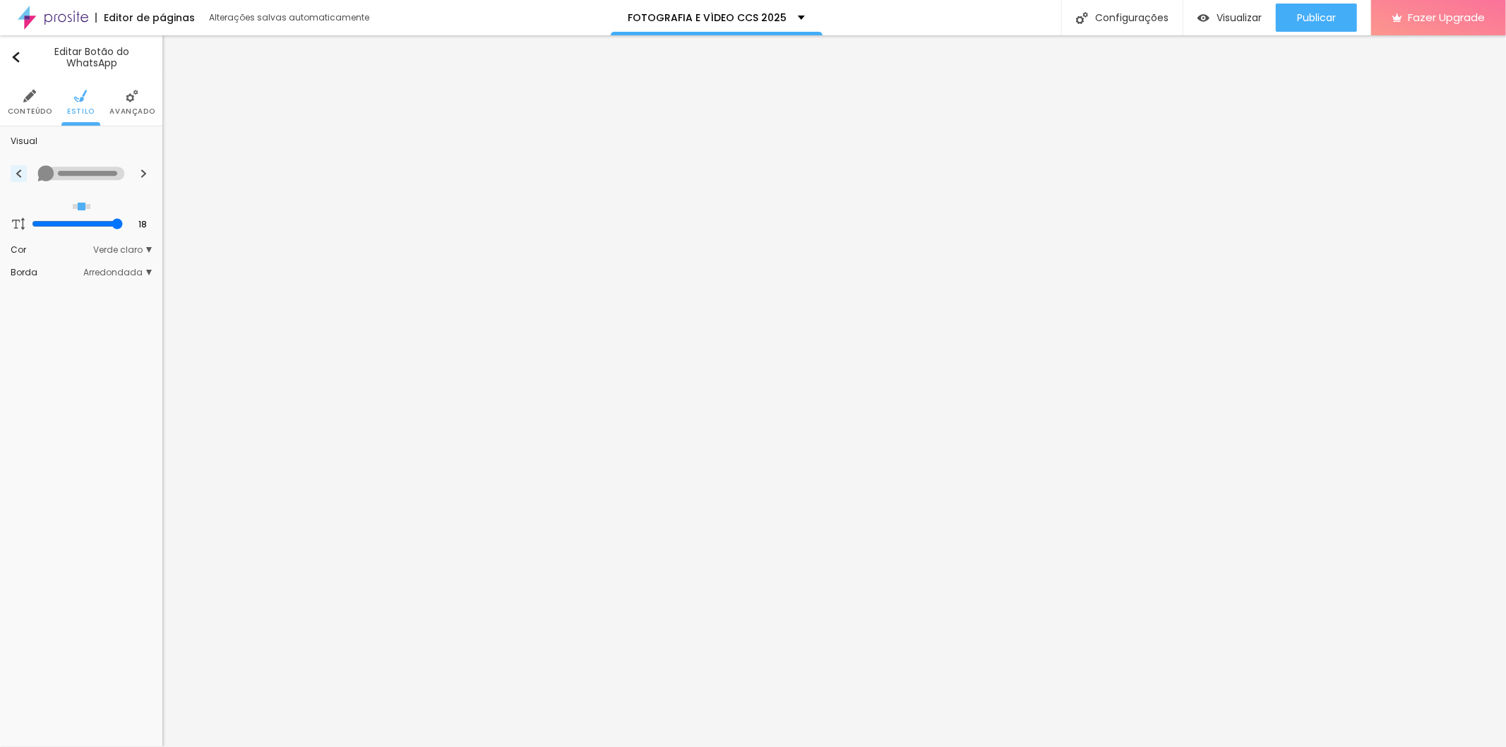
radio input "true"
radio input "false"
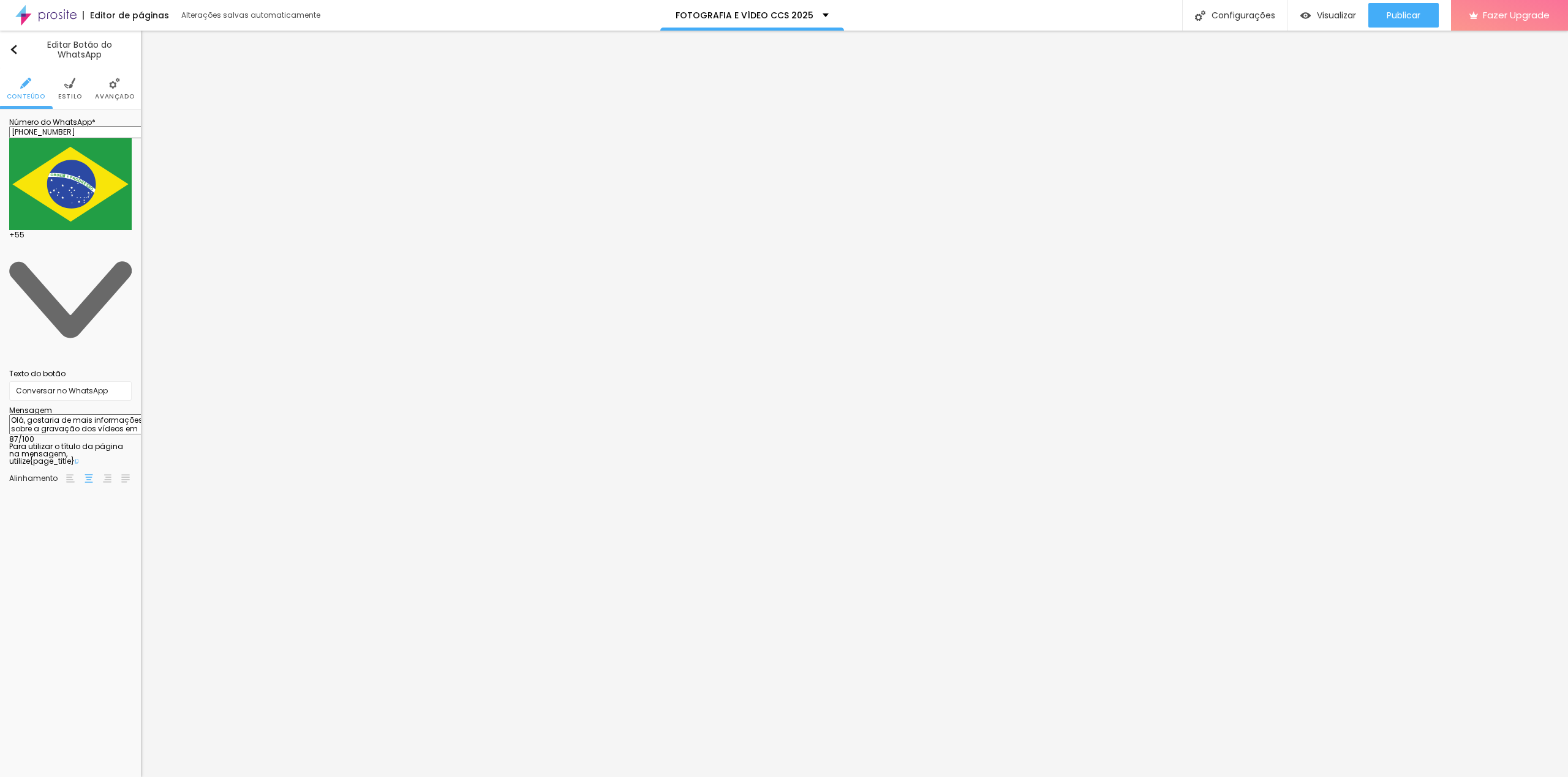
click at [63, 415] on textarea "Olá, gostaria de mais informações sobre a gravação dos vídeos em pendrive perso…" at bounding box center [79, 425] width 139 height 21
drag, startPoint x: 33, startPoint y: 233, endPoint x: 128, endPoint y: 246, distance: 95.9
click at [128, 415] on textarea "Olá, gostaria de mais informações sobre a gravação dos vídeos em pendrive perso…" at bounding box center [79, 425] width 139 height 21
type textarea "Olá, gostaria de mais informações sobre a sessão de fotos em estúdio"
click at [1176, 10] on span "Publicar" at bounding box center [1403, 15] width 34 height 10
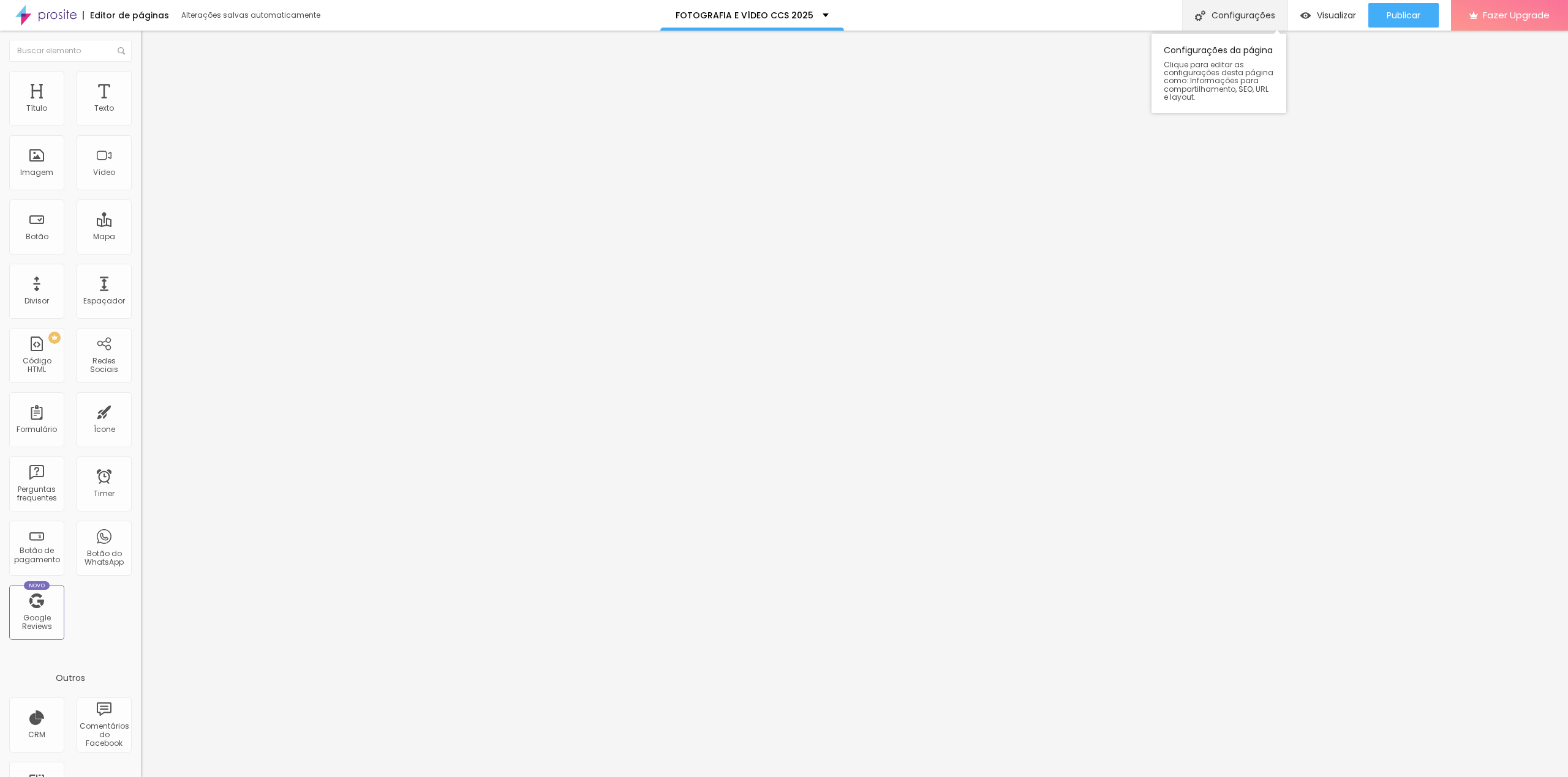
click at [1176, 10] on div "Configurações" at bounding box center [1234, 15] width 105 height 30
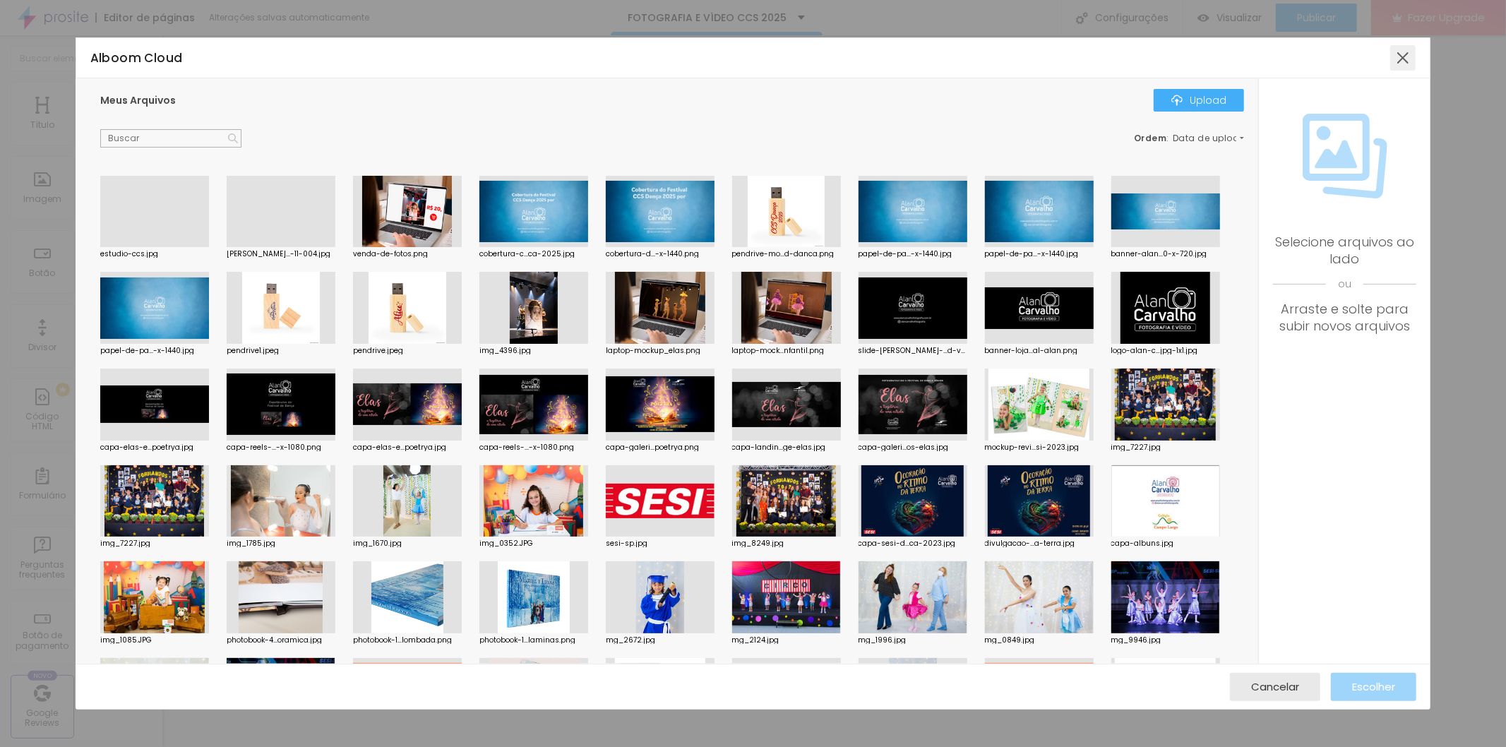
click at [1355, 60] on div at bounding box center [1402, 57] width 25 height 25
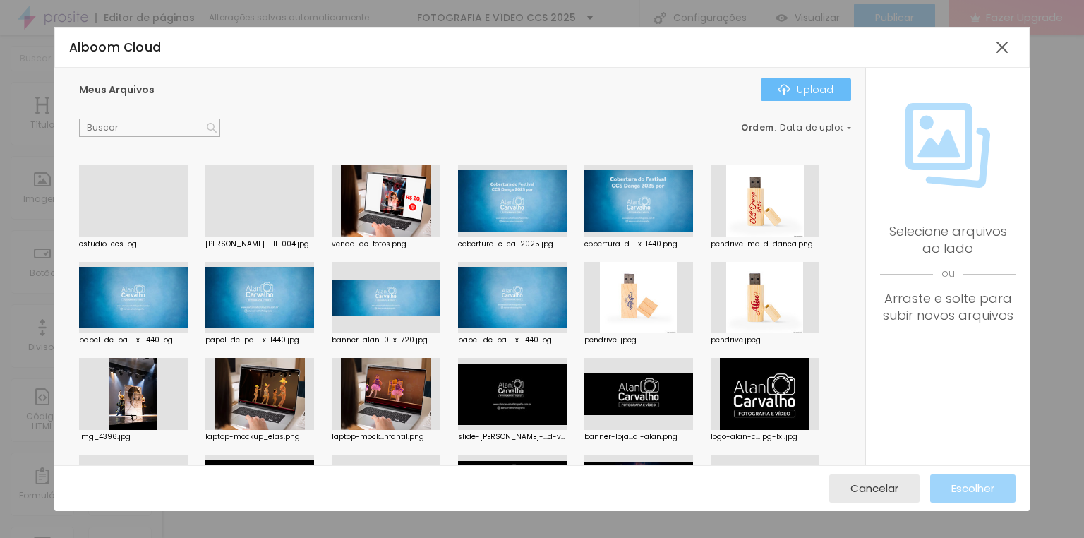
click at [818, 90] on div "Upload" at bounding box center [806, 89] width 55 height 11
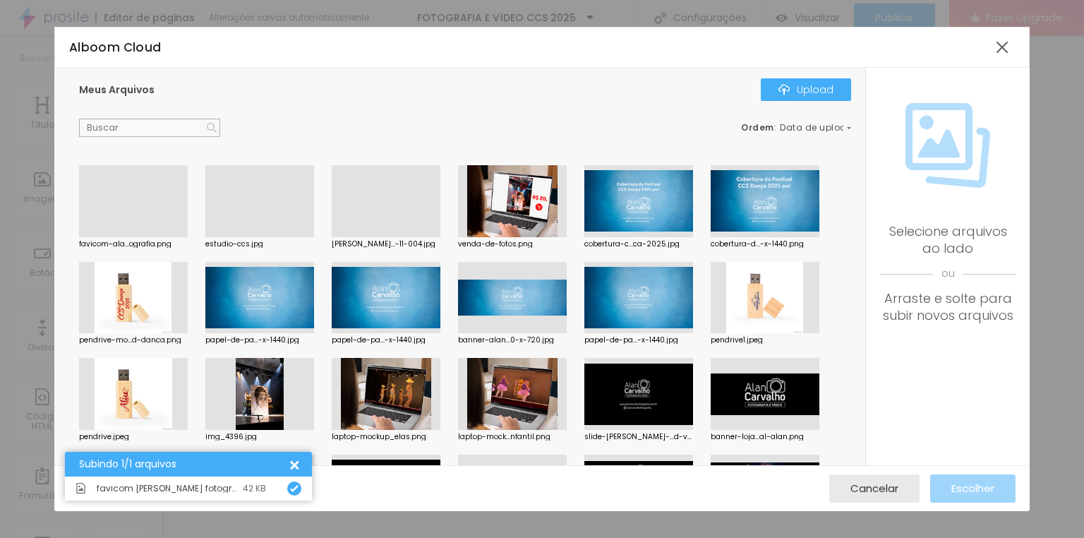
click at [150, 237] on div at bounding box center [133, 237] width 109 height 0
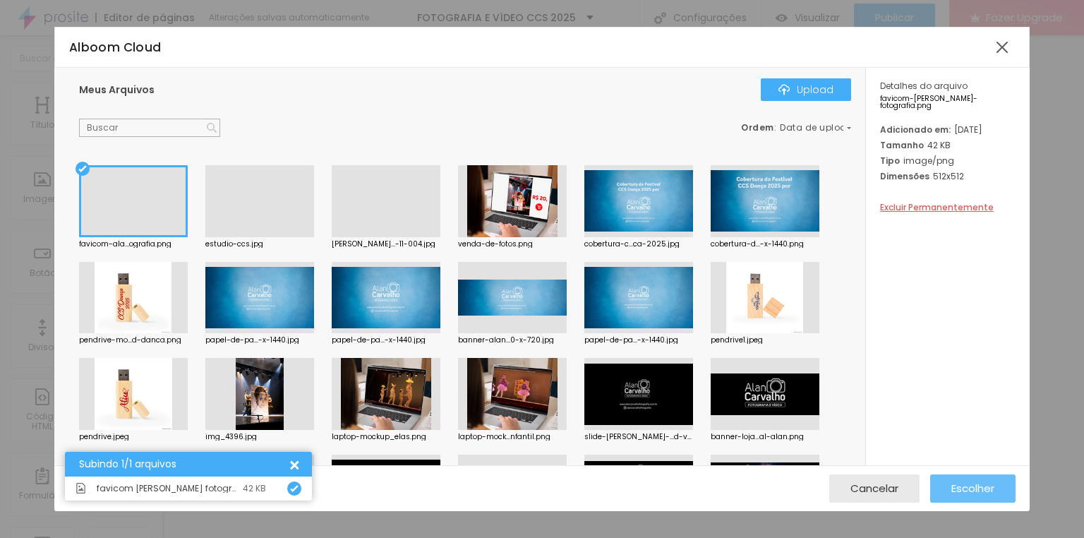
click at [985, 489] on span "Escolher" at bounding box center [973, 488] width 43 height 12
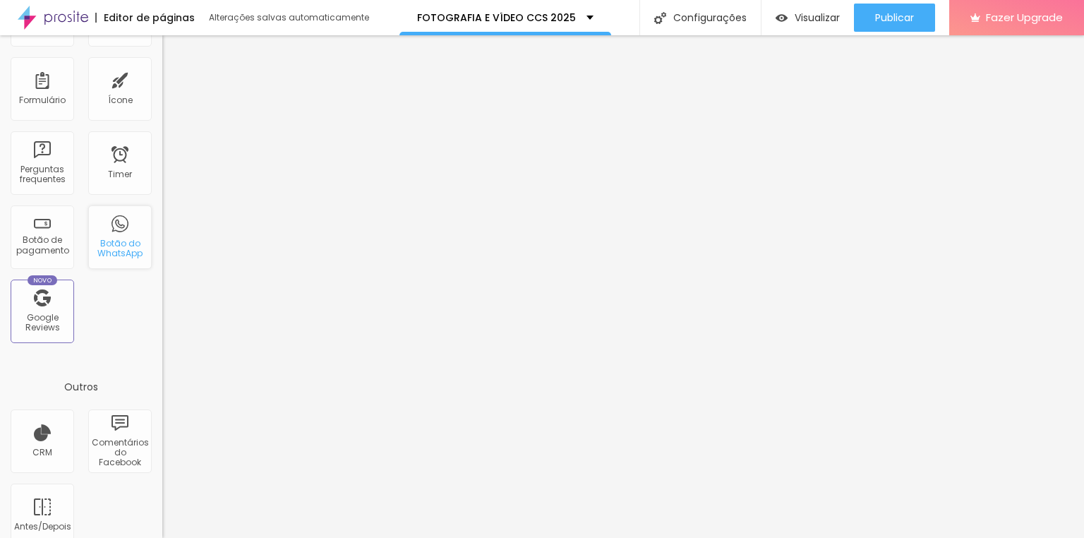
scroll to position [414, 0]
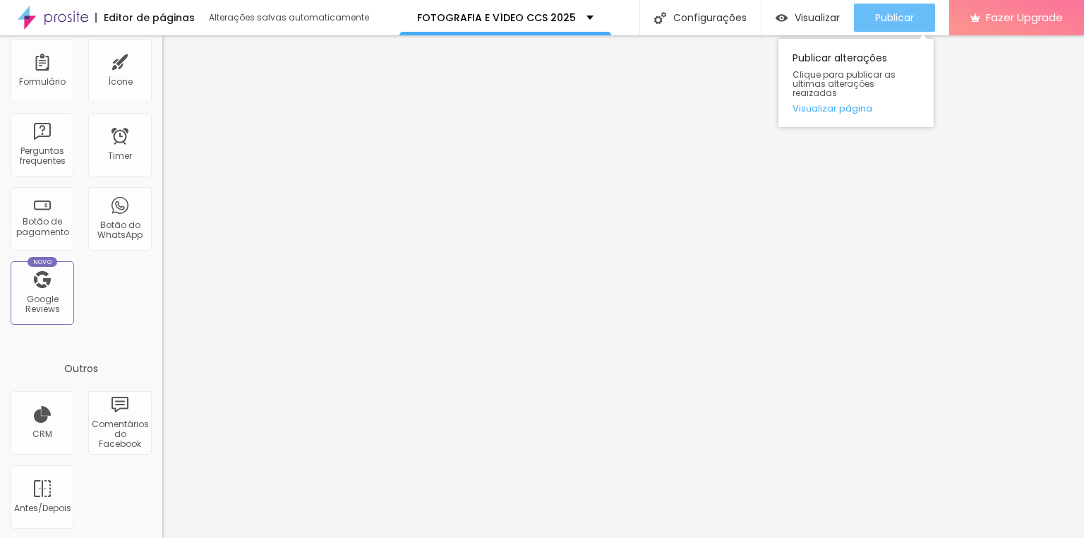
click at [908, 13] on span "Publicar" at bounding box center [894, 17] width 39 height 11
